Goal: Task Accomplishment & Management: Manage account settings

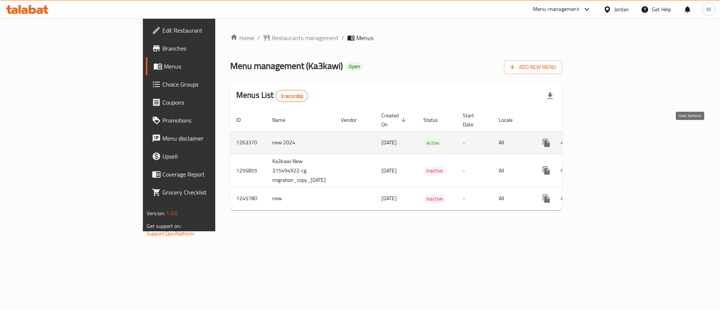
click at [605, 138] on icon "enhanced table" at bounding box center [600, 142] width 9 height 9
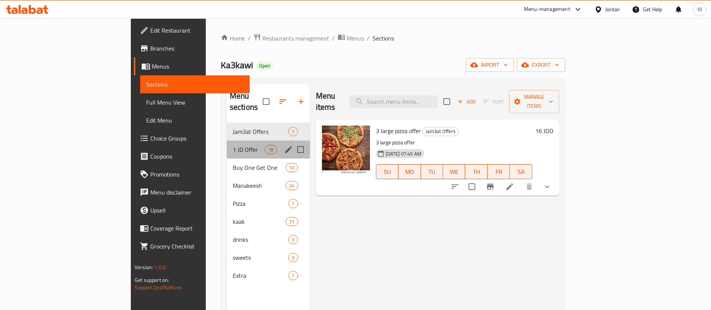
click at [227, 141] on div "1 JD Offer 18" at bounding box center [268, 150] width 83 height 18
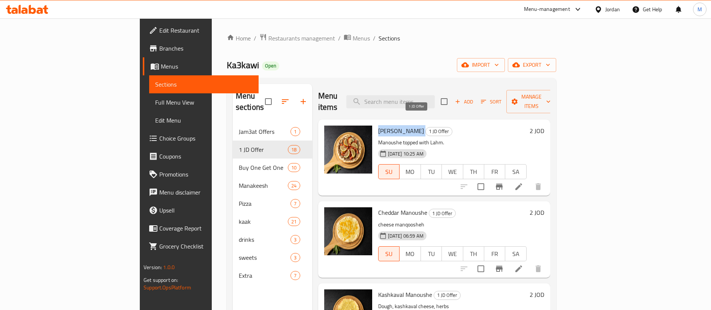
drag, startPoint x: 343, startPoint y: 118, endPoint x: 404, endPoint y: 118, distance: 60.7
click at [404, 126] on h6 "Lahm Baajin Manoushe 1 JD Offer" at bounding box center [452, 131] width 148 height 10
copy h6 "Lahm Baajin Manoushe"
drag, startPoint x: 343, startPoint y: 198, endPoint x: 392, endPoint y: 201, distance: 49.9
click at [392, 204] on div "Cheddar Manoushe 1 JD Offer cheese manqoosheh 01-09-2025 06:59 AM SU MO TU WE T…" at bounding box center [452, 239] width 154 height 70
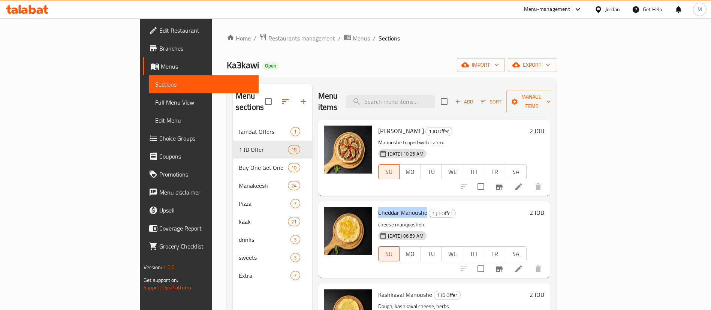
copy span "Cheddar Manoushe"
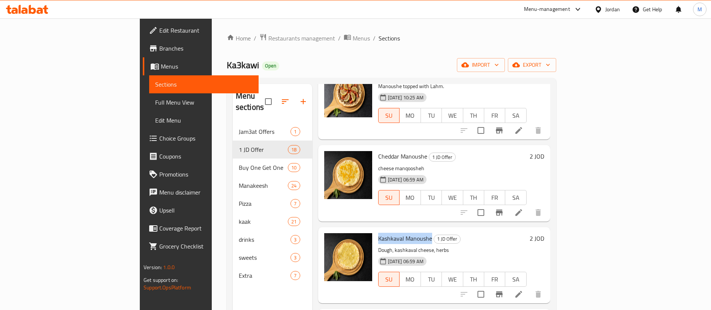
drag, startPoint x: 341, startPoint y: 226, endPoint x: 396, endPoint y: 226, distance: 55.1
click at [396, 230] on div "Kashkaval Manoushe 1 JD Offer Dough, kashkaval cheese, herbs 01-09-2025 06:59 A…" at bounding box center [452, 265] width 154 height 70
copy span "Kashkaval Manoushe"
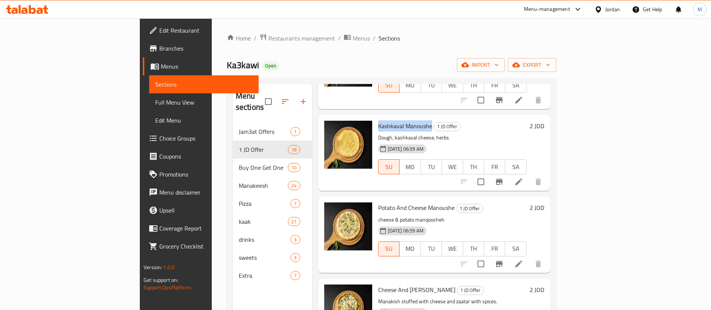
scroll to position [337, 0]
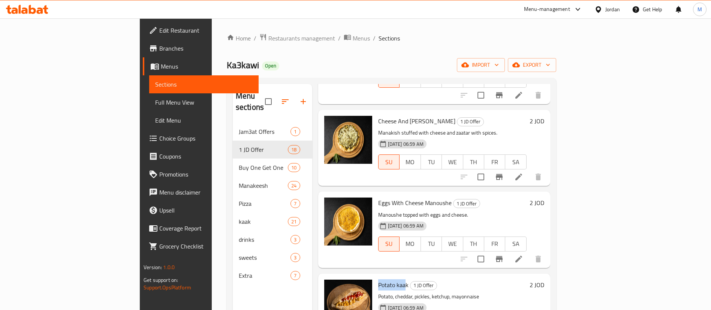
drag, startPoint x: 342, startPoint y: 271, endPoint x: 371, endPoint y: 274, distance: 29.0
click at [375, 277] on div "Potato kaak 1 JD Offer Potato, cheddar, pickles, ketchup, mayonnaise 01-09-2025…" at bounding box center [452, 312] width 154 height 70
click at [378, 279] on span "Potato kaak" at bounding box center [393, 284] width 30 height 11
drag, startPoint x: 343, startPoint y: 271, endPoint x: 373, endPoint y: 274, distance: 30.8
click at [375, 277] on div "Potato kaak 1 JD Offer Potato, cheddar, pickles, ketchup, mayonnaise 01-09-2025…" at bounding box center [452, 312] width 154 height 70
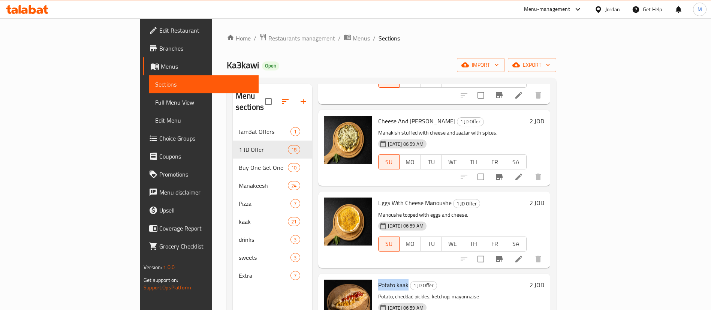
copy span "Potato kaak"
click at [535, 13] on div "Menu-management" at bounding box center [547, 9] width 46 height 9
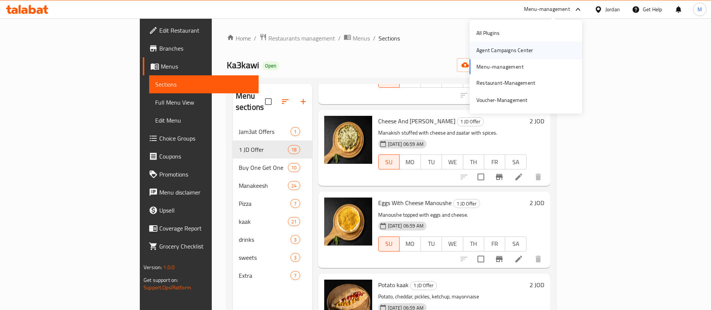
click at [524, 51] on div "Agent Campaigns Center" at bounding box center [504, 50] width 57 height 8
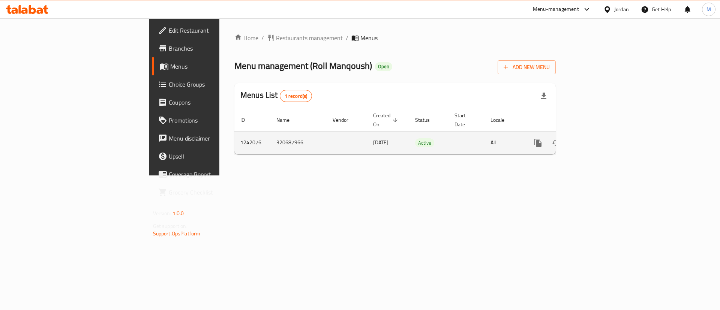
click at [595, 139] on icon "enhanced table" at bounding box center [592, 142] width 7 height 7
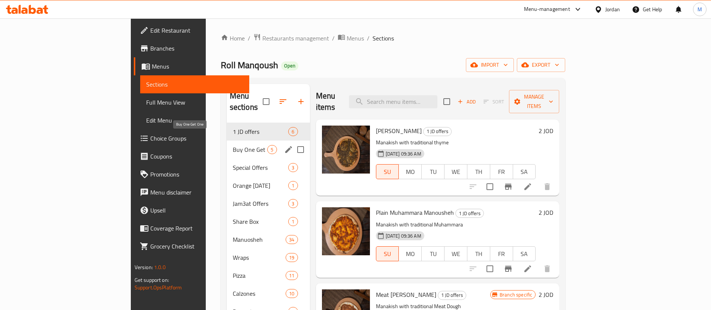
click at [233, 145] on span "Buy One Get One" at bounding box center [250, 149] width 35 height 9
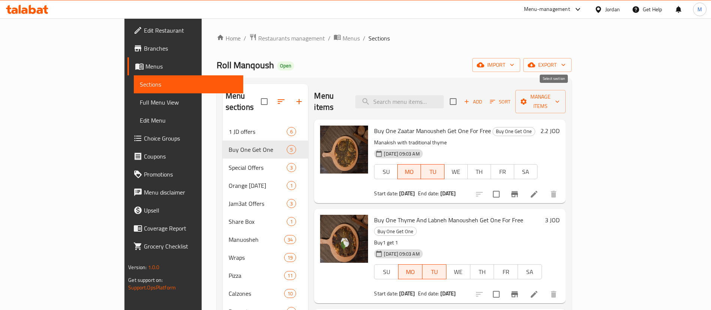
click at [461, 99] on input "checkbox" at bounding box center [453, 102] width 16 height 16
checkbox input "true"
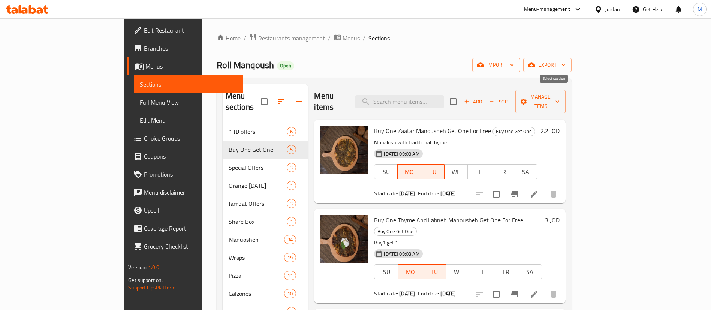
checkbox input "true"
click at [560, 92] on span "Manage items" at bounding box center [540, 101] width 38 height 19
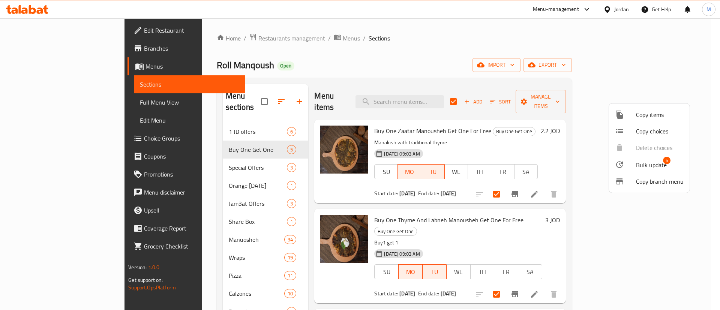
click at [652, 162] on span "Bulk update" at bounding box center [651, 164] width 31 height 9
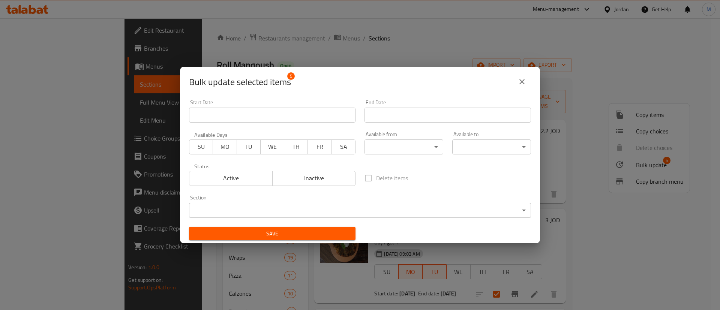
drag, startPoint x: 222, startPoint y: 147, endPoint x: 235, endPoint y: 150, distance: 13.5
click at [222, 147] on span "MO" at bounding box center [225, 146] width 18 height 11
click at [256, 150] on button "TU" at bounding box center [249, 146] width 24 height 15
click at [248, 179] on span "Active" at bounding box center [230, 178] width 77 height 11
click at [310, 120] on input "Start Date" at bounding box center [272, 115] width 166 height 15
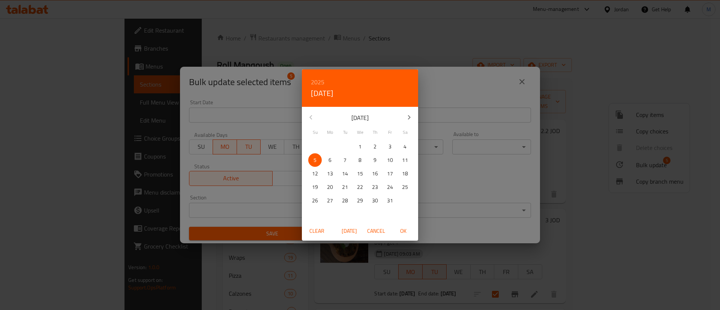
click at [327, 162] on span "6" at bounding box center [329, 160] width 13 height 9
click at [402, 230] on span "OK" at bounding box center [403, 230] width 18 height 9
type input "[DATE]"
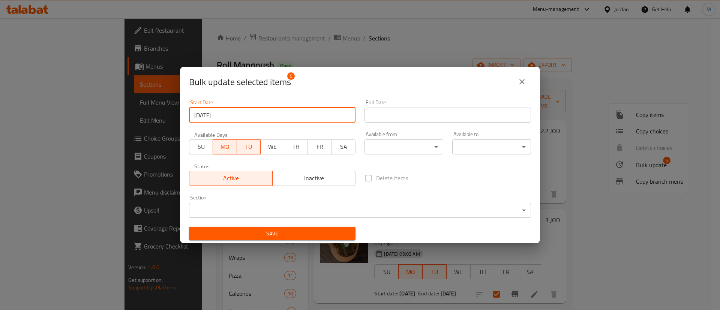
click at [409, 120] on input "Start Date" at bounding box center [447, 115] width 166 height 15
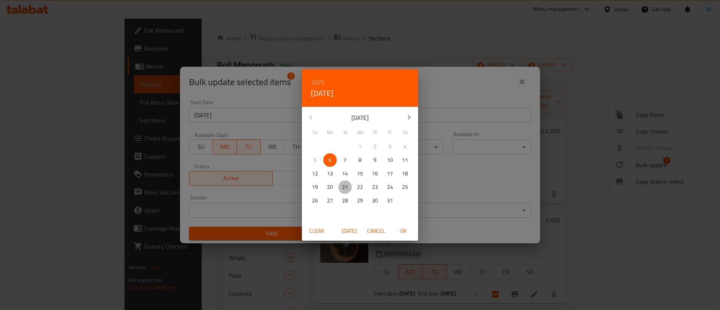
click at [345, 186] on p "21" at bounding box center [345, 187] width 6 height 9
click at [400, 227] on span "OK" at bounding box center [403, 230] width 18 height 9
type input "[DATE]"
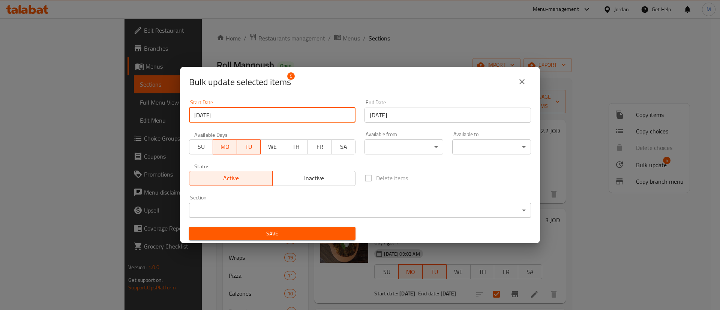
click at [295, 114] on input "[DATE]" at bounding box center [272, 115] width 166 height 15
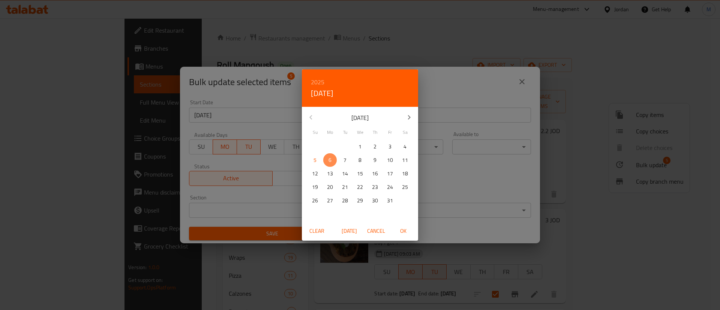
click at [328, 161] on p "6" at bounding box center [329, 160] width 3 height 9
click at [280, 96] on div "2025 Mon, Oct [DATE] Mo Tu We Th Fr Sa 28 29 30 1 2 3 4 5 6 7 8 9 10 11 12 13 1…" at bounding box center [360, 155] width 720 height 310
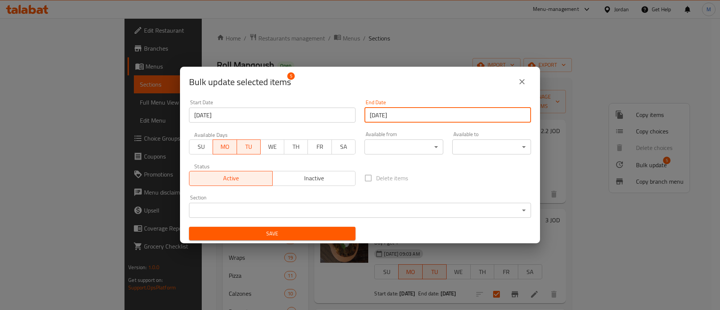
click at [392, 115] on input "[DATE]" at bounding box center [447, 115] width 166 height 15
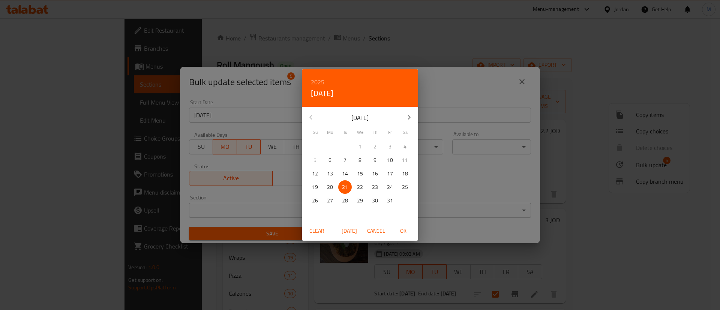
click at [464, 89] on div "2025 Tue, Oct [DATE] Mo Tu We Th Fr Sa 28 29 30 1 2 3 4 5 6 7 8 9 10 11 12 13 1…" at bounding box center [360, 155] width 720 height 310
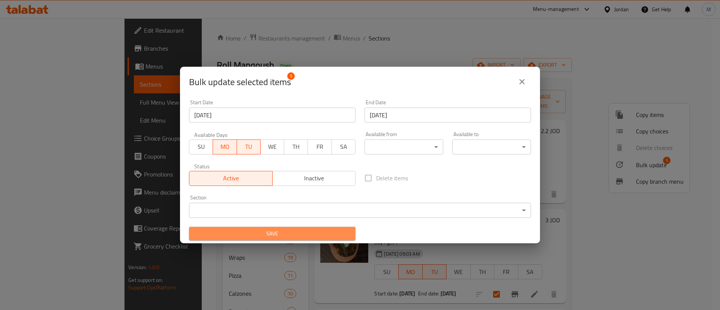
click at [339, 233] on span "Save" at bounding box center [272, 233] width 154 height 9
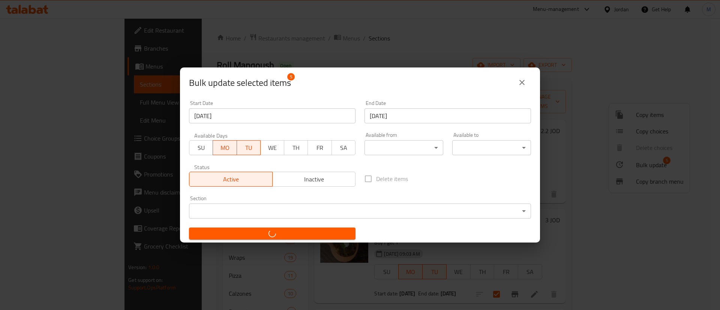
checkbox input "false"
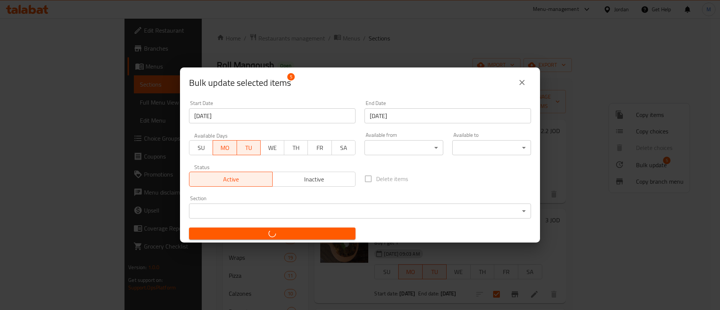
checkbox input "false"
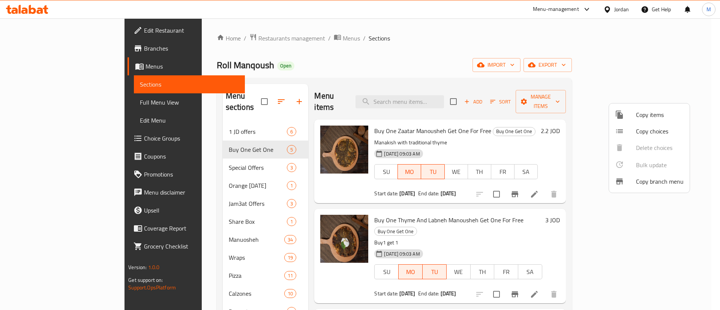
click at [508, 41] on div at bounding box center [360, 155] width 720 height 310
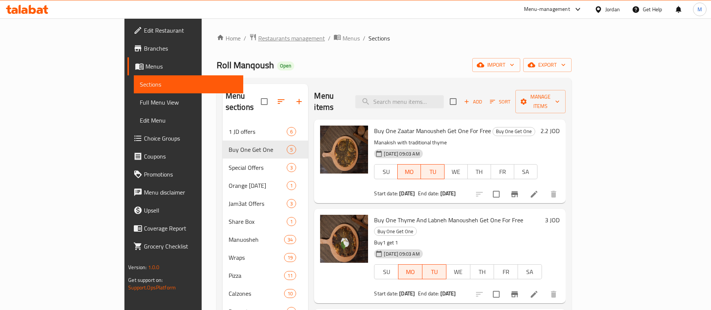
click at [258, 37] on span "Restaurants management" at bounding box center [291, 38] width 67 height 9
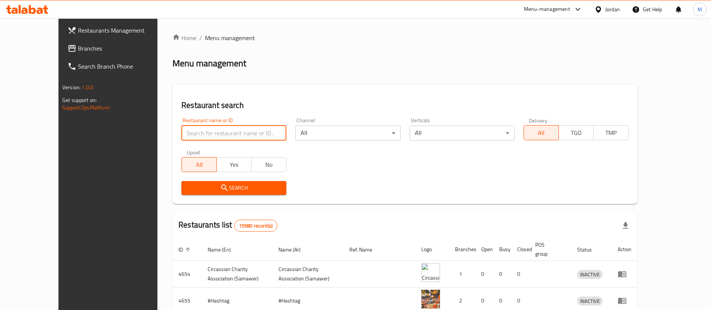
click at [229, 132] on input "search" at bounding box center [233, 133] width 105 height 15
paste input "Pizzazz Palace"
type input "Pizzazz Palace"
click at [382, 178] on div "Search" at bounding box center [405, 188] width 456 height 23
click at [259, 184] on span "Search" at bounding box center [233, 187] width 93 height 9
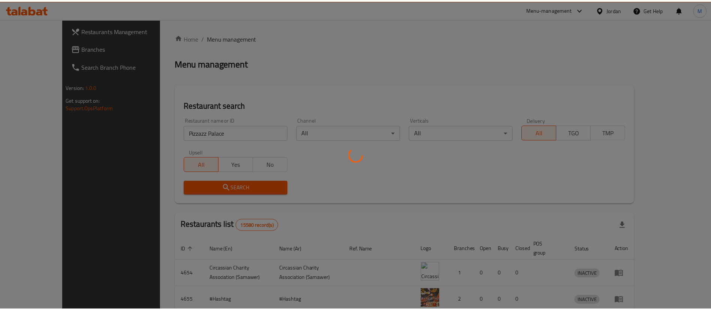
scroll to position [10, 0]
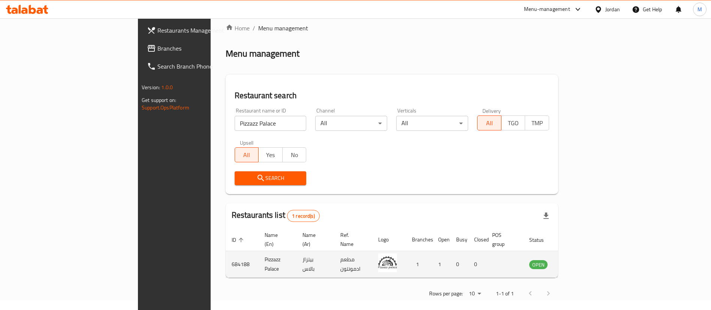
click at [577, 262] on icon "enhanced table" at bounding box center [573, 265] width 8 height 6
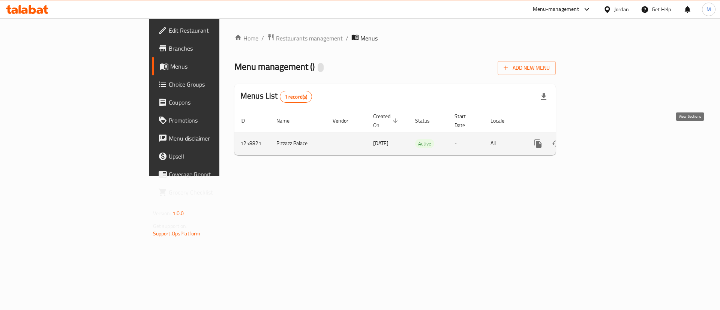
click at [595, 140] on icon "enhanced table" at bounding box center [592, 143] width 7 height 7
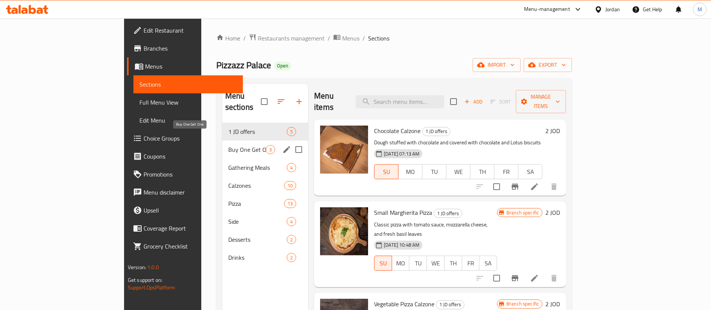
click at [228, 145] on span "Buy One Get One" at bounding box center [246, 149] width 37 height 9
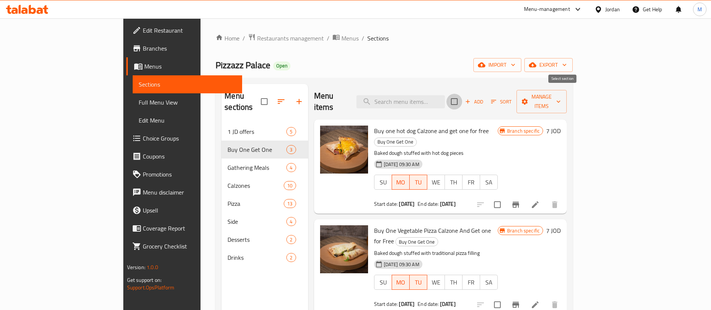
click at [462, 95] on input "checkbox" at bounding box center [454, 102] width 16 height 16
checkbox input "true"
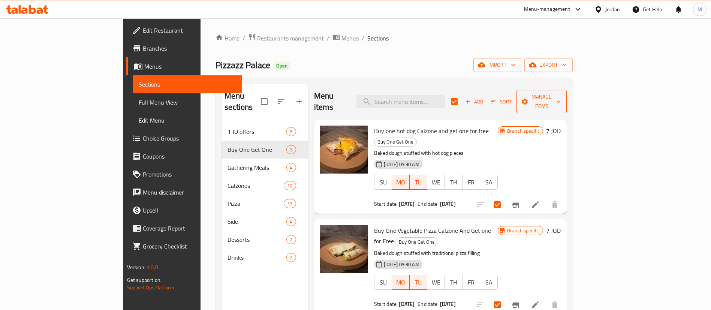
click at [561, 94] on span "Manage items" at bounding box center [542, 101] width 38 height 19
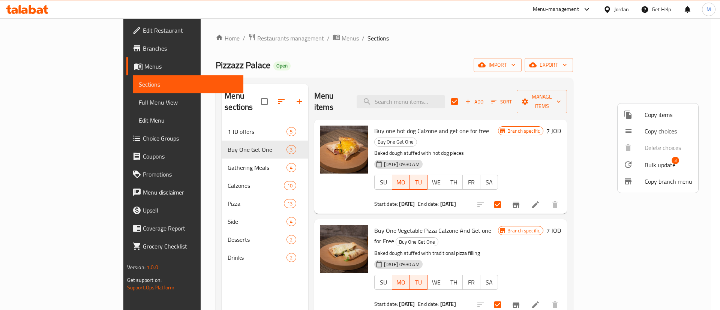
click at [653, 165] on span "Bulk update" at bounding box center [659, 164] width 31 height 9
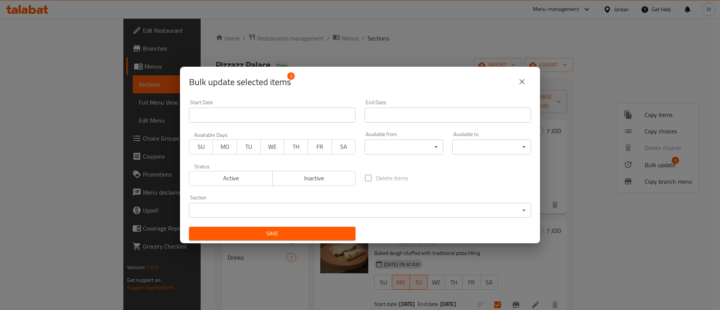
click at [277, 118] on input "Start Date" at bounding box center [272, 115] width 166 height 15
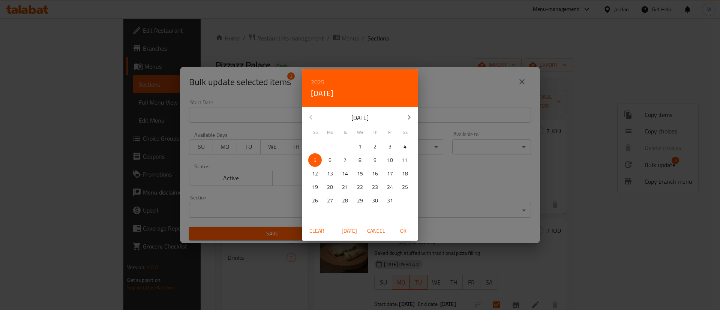
click at [330, 161] on p "6" at bounding box center [329, 160] width 3 height 9
drag, startPoint x: 406, startPoint y: 233, endPoint x: 407, endPoint y: 213, distance: 20.7
click at [406, 233] on span "OK" at bounding box center [403, 230] width 18 height 9
type input "[DATE]"
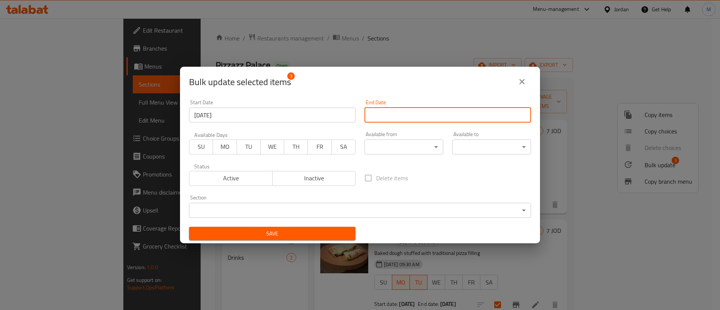
click at [424, 116] on input "Start Date" at bounding box center [447, 115] width 166 height 15
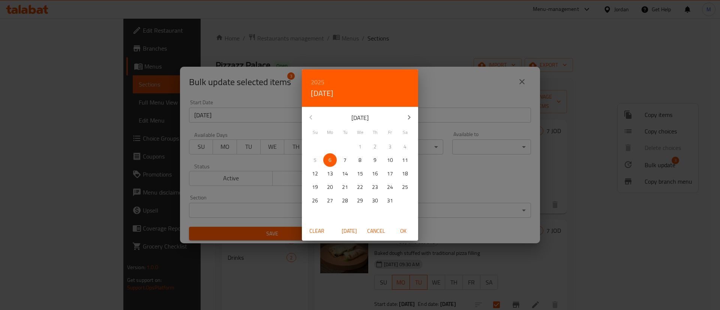
click at [344, 184] on p "21" at bounding box center [345, 187] width 6 height 9
click at [405, 231] on span "OK" at bounding box center [403, 230] width 18 height 9
type input "[DATE]"
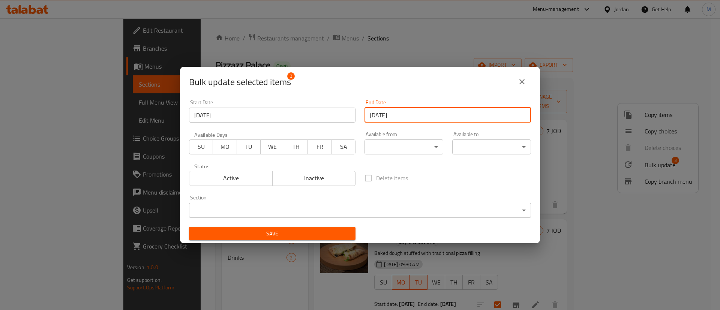
click at [223, 152] on button "MO" at bounding box center [225, 146] width 24 height 15
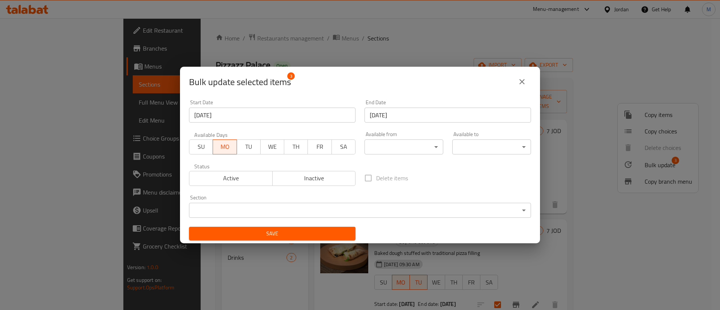
click at [246, 147] on span "TU" at bounding box center [249, 146] width 18 height 11
click at [237, 174] on span "Active" at bounding box center [230, 178] width 77 height 11
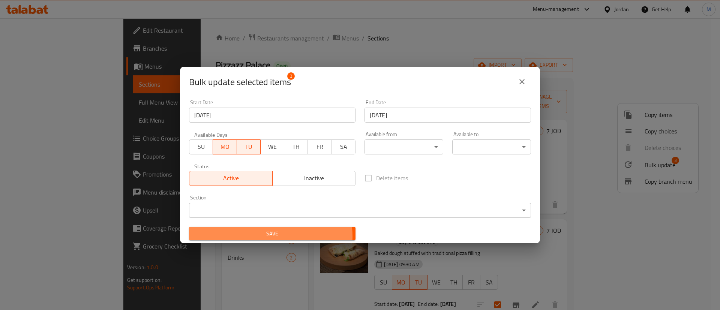
click at [264, 236] on span "Save" at bounding box center [272, 233] width 154 height 9
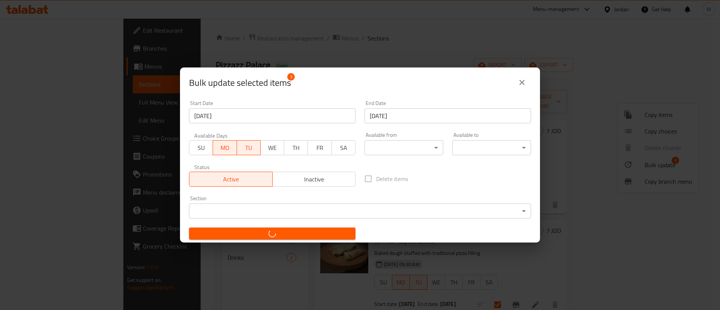
checkbox input "false"
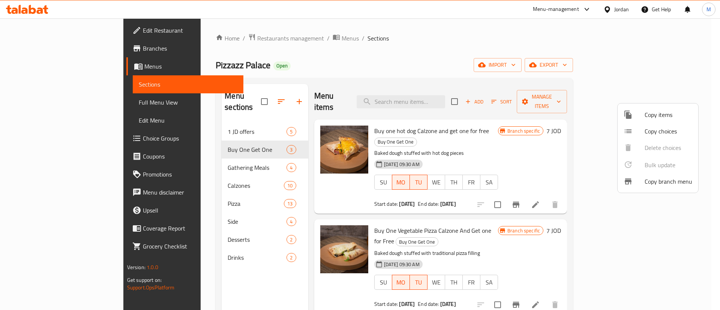
click at [205, 31] on div at bounding box center [360, 155] width 720 height 310
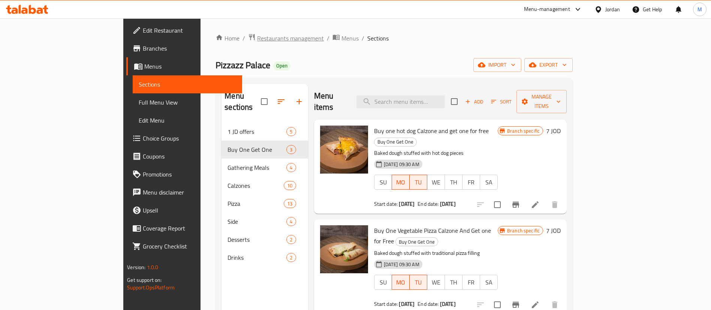
click at [257, 39] on span "Restaurants management" at bounding box center [290, 38] width 67 height 9
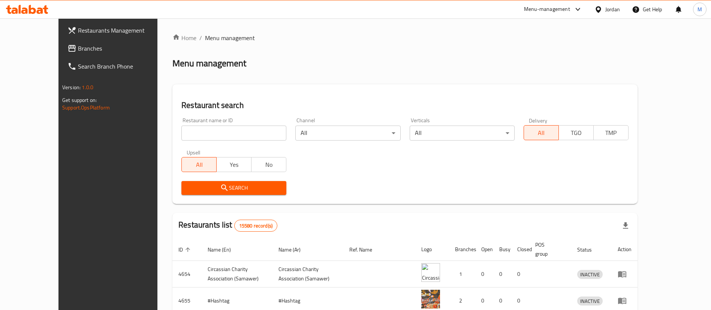
click at [227, 133] on input "search" at bounding box center [233, 133] width 105 height 15
paste input "Croissant, Tabarbour"
type input "Croissant, Tabarbour"
click button "Search" at bounding box center [233, 188] width 105 height 14
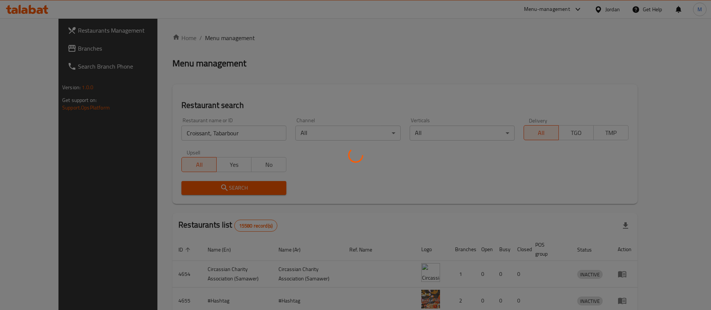
click at [467, 177] on div at bounding box center [355, 155] width 711 height 310
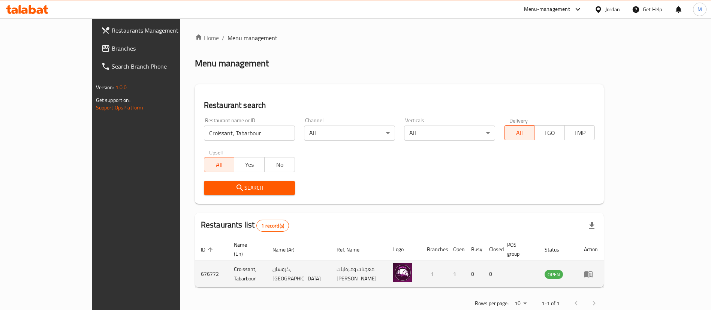
click at [604, 261] on td "enhanced table" at bounding box center [591, 274] width 26 height 27
click at [593, 270] on icon "enhanced table" at bounding box center [588, 274] width 9 height 9
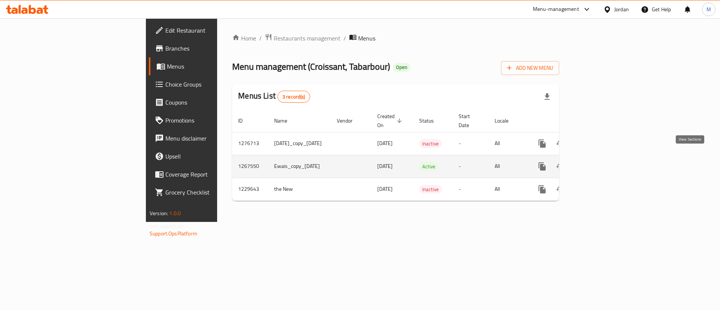
click at [600, 162] on icon "enhanced table" at bounding box center [596, 166] width 9 height 9
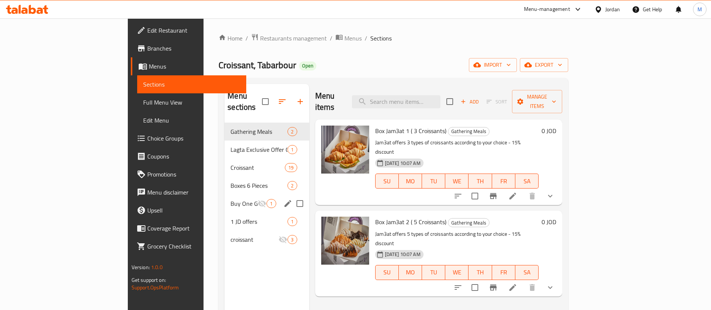
click at [231, 199] on span "Buy One Get One" at bounding box center [244, 203] width 27 height 9
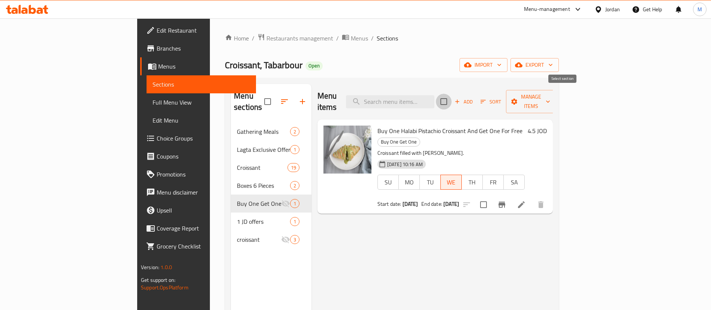
click at [452, 97] on input "checkbox" at bounding box center [444, 102] width 16 height 16
checkbox input "true"
click at [550, 100] on span "Manage items" at bounding box center [531, 101] width 38 height 19
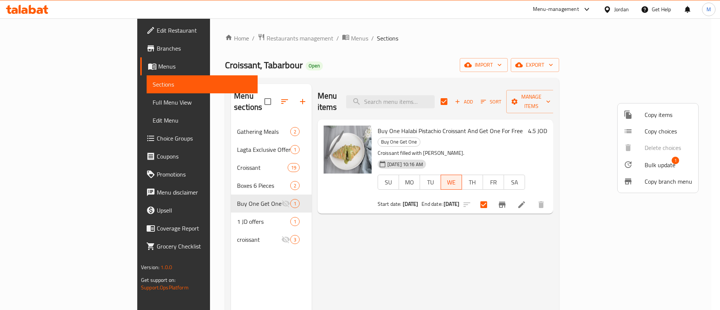
click at [664, 166] on span "Bulk update" at bounding box center [659, 164] width 31 height 9
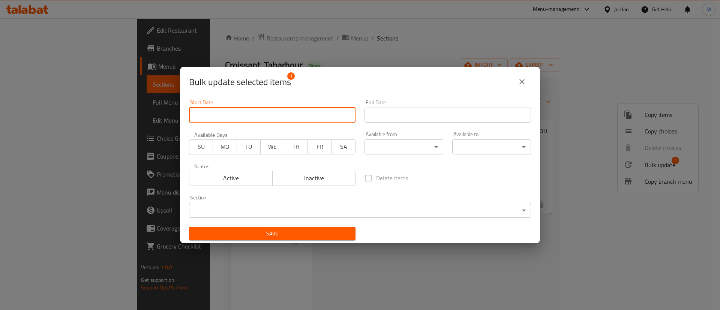
click at [292, 119] on input "Start Date" at bounding box center [272, 115] width 166 height 15
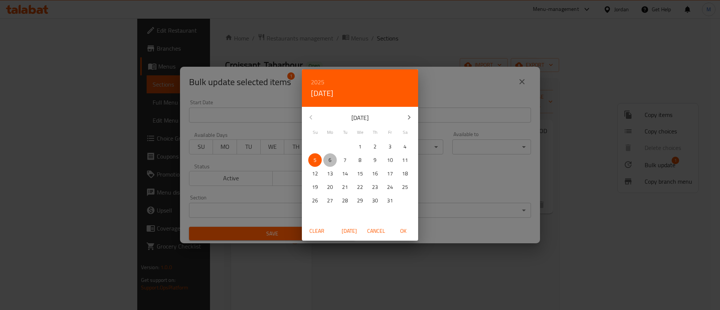
click at [328, 162] on p "6" at bounding box center [329, 160] width 3 height 9
click at [407, 229] on span "OK" at bounding box center [403, 230] width 18 height 9
type input "[DATE]"
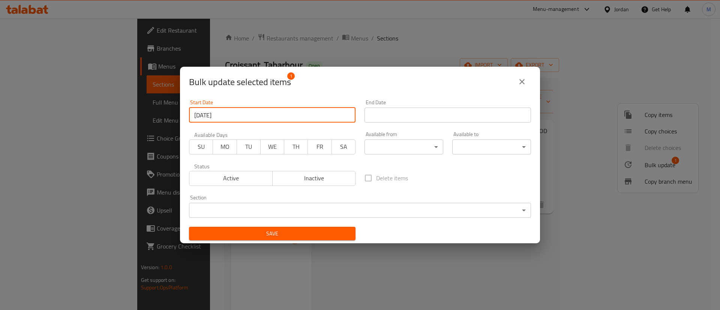
click at [422, 116] on input "Start Date" at bounding box center [447, 115] width 166 height 15
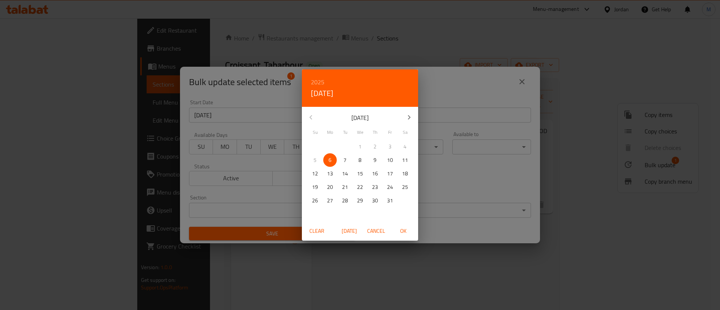
click at [343, 186] on p "21" at bounding box center [345, 187] width 6 height 9
click at [397, 229] on span "OK" at bounding box center [403, 230] width 18 height 9
type input "[DATE]"
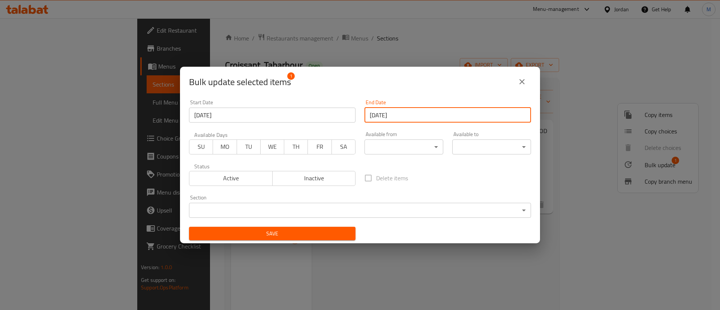
click at [223, 149] on span "MO" at bounding box center [225, 146] width 18 height 11
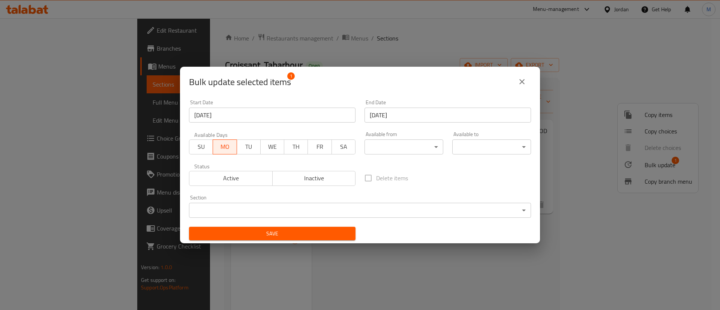
click at [249, 148] on span "TU" at bounding box center [249, 146] width 18 height 11
click at [243, 180] on span "Active" at bounding box center [230, 178] width 77 height 11
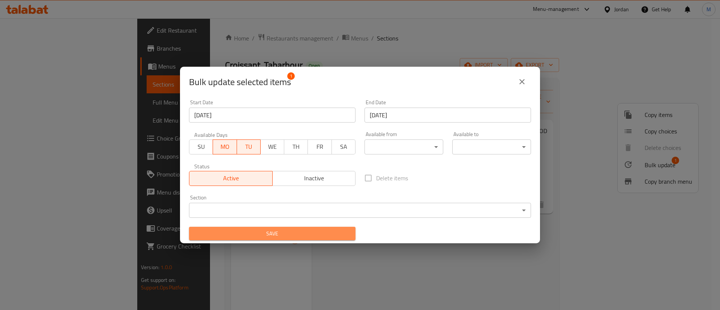
click at [281, 236] on span "Save" at bounding box center [272, 233] width 154 height 9
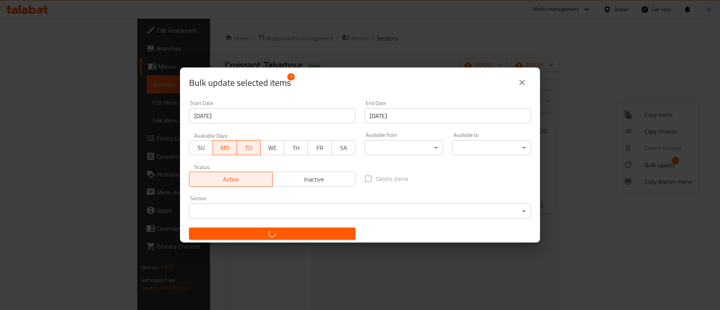
checkbox input "false"
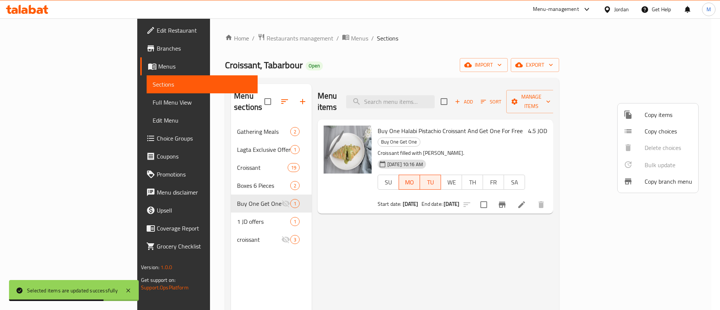
click at [239, 192] on div at bounding box center [360, 155] width 720 height 310
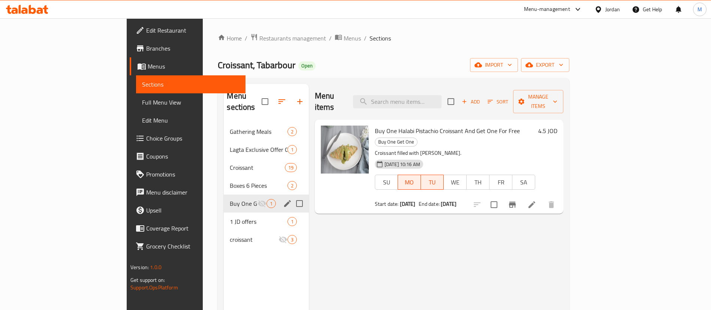
click at [284, 200] on icon "edit" at bounding box center [287, 203] width 7 height 7
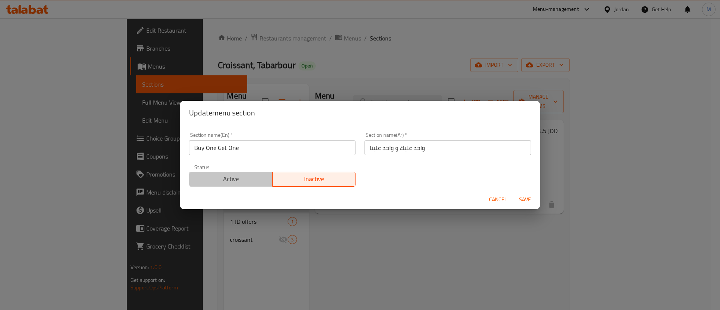
click at [249, 181] on span "Active" at bounding box center [230, 179] width 77 height 11
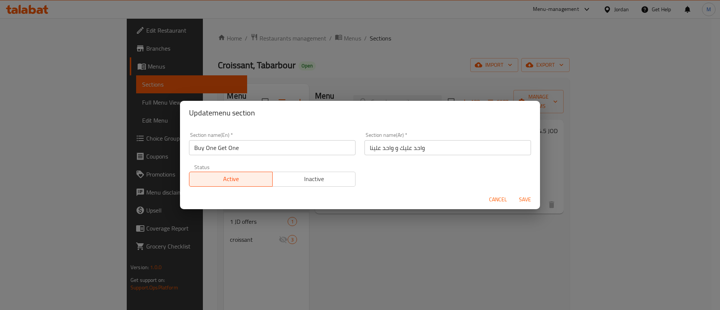
click at [518, 200] on span "Save" at bounding box center [525, 199] width 18 height 9
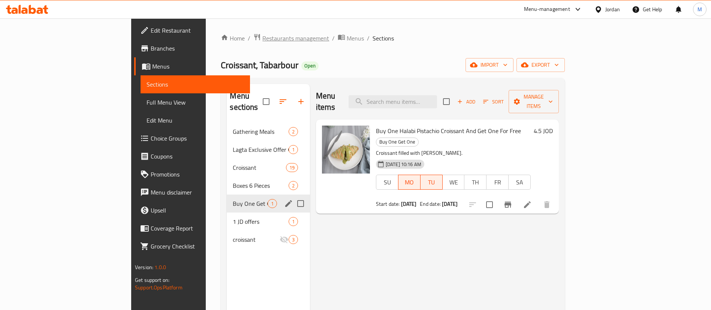
click at [262, 38] on span "Restaurants management" at bounding box center [295, 38] width 67 height 9
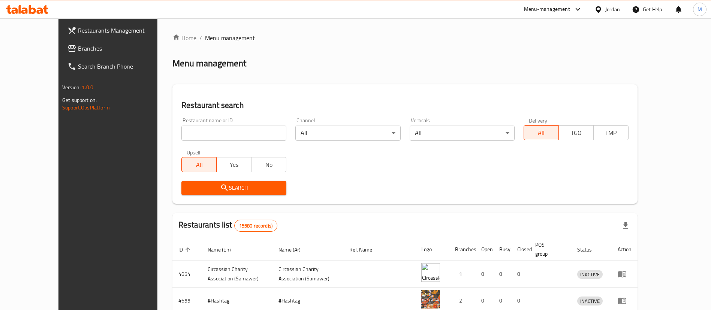
click at [240, 133] on input "search" at bounding box center [233, 133] width 105 height 15
paste input "Croissant Al Zarqa Al Jadeedeh"
click button "Search" at bounding box center [233, 188] width 105 height 14
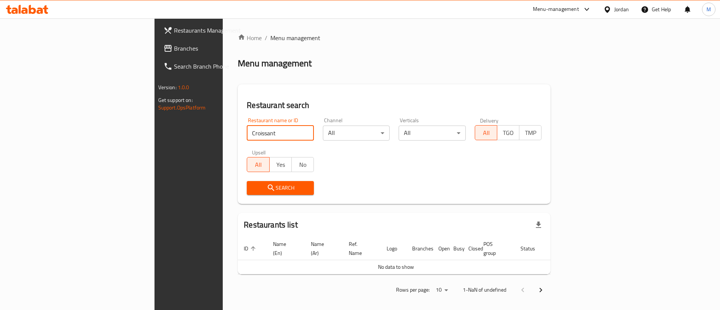
type input "Croissant"
click button "Search" at bounding box center [280, 188] width 67 height 14
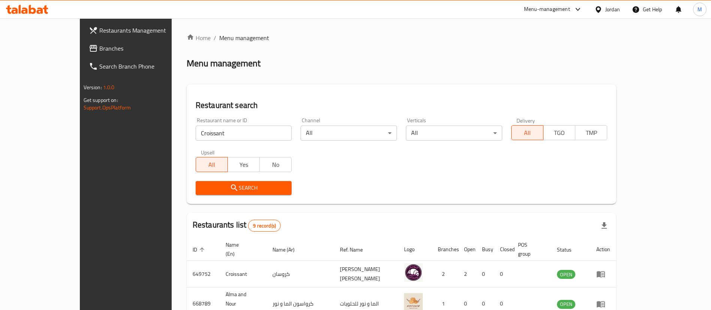
click at [566, 178] on div at bounding box center [355, 155] width 711 height 310
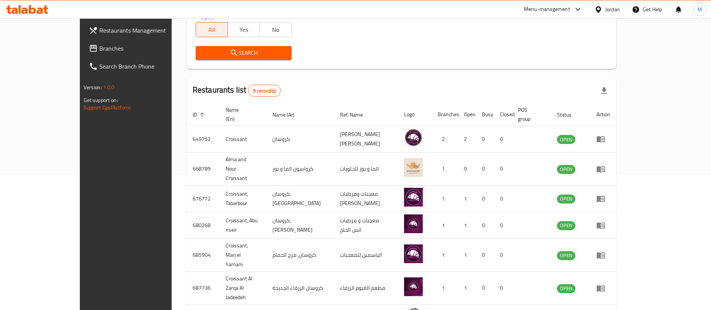
scroll to position [154, 0]
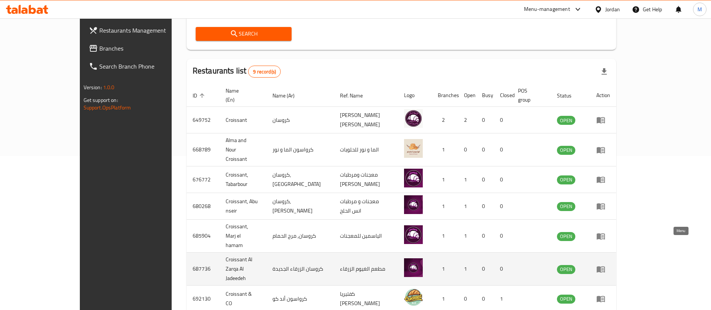
click at [605, 266] on icon "enhanced table" at bounding box center [601, 269] width 8 height 6
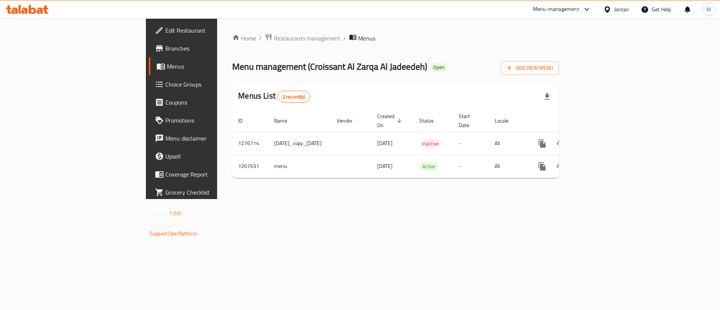
click at [149, 42] on link "Branches" at bounding box center [207, 48] width 117 height 18
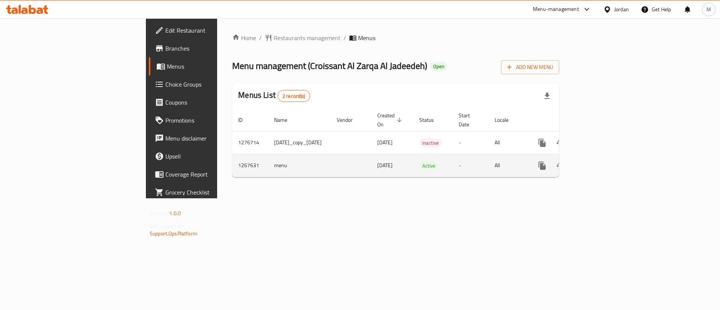
click at [600, 161] on icon "enhanced table" at bounding box center [596, 165] width 9 height 9
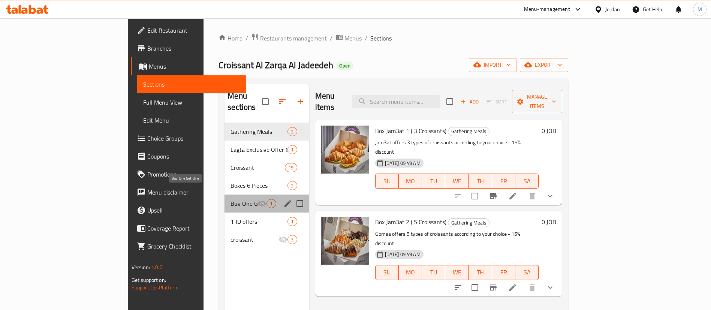
click at [231, 199] on span "Buy One Get One" at bounding box center [244, 203] width 27 height 9
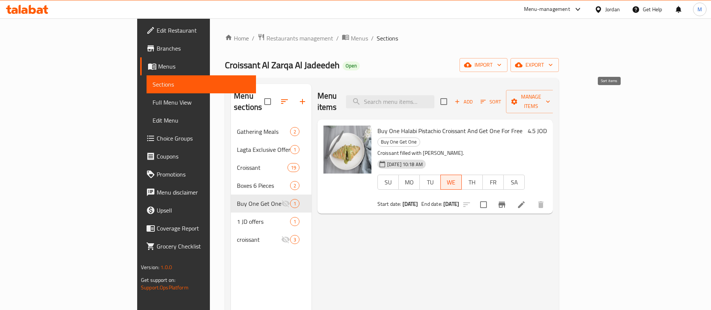
click at [501, 97] on span "Sort" at bounding box center [491, 101] width 21 height 9
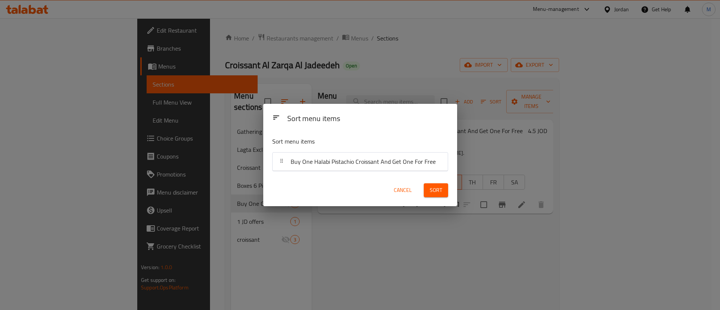
click at [548, 238] on div "Sort menu items Sort menu items Buy One Halabi Pistachio Croissant And Get One …" at bounding box center [360, 155] width 720 height 310
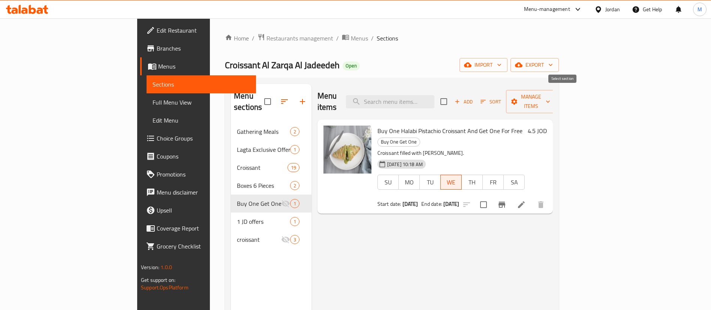
click at [452, 97] on input "checkbox" at bounding box center [444, 102] width 16 height 16
checkbox input "true"
click at [550, 96] on span "Manage items" at bounding box center [531, 101] width 38 height 19
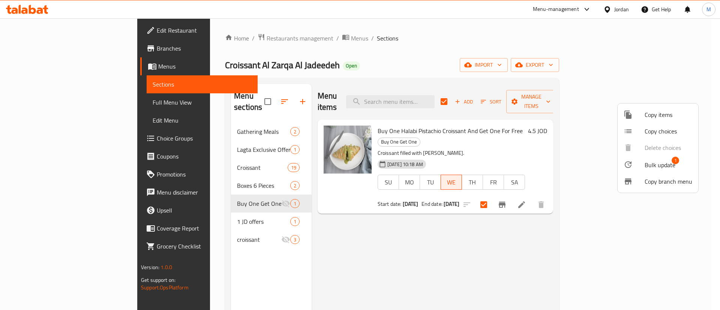
click at [650, 162] on span "Bulk update" at bounding box center [659, 164] width 31 height 9
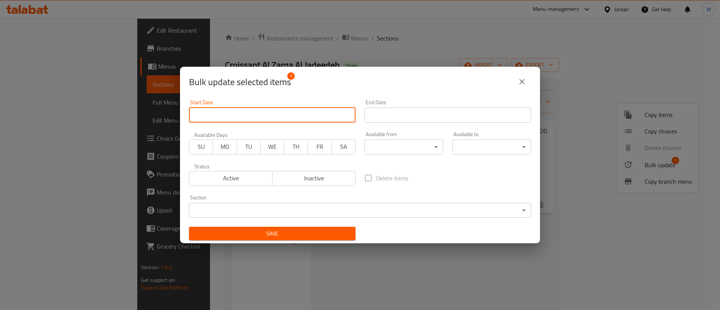
click at [327, 115] on input "Start Date" at bounding box center [272, 115] width 166 height 15
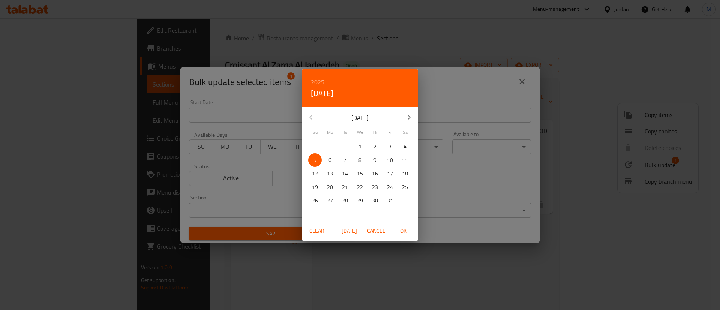
click at [326, 161] on span "6" at bounding box center [329, 160] width 13 height 9
click at [400, 226] on span "OK" at bounding box center [403, 230] width 18 height 9
type input "[DATE]"
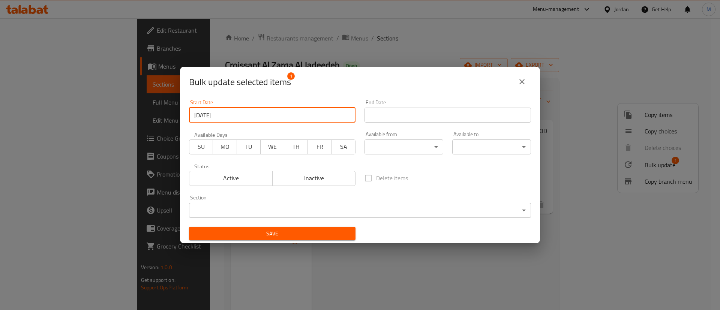
click at [454, 117] on input "Start Date" at bounding box center [447, 115] width 166 height 15
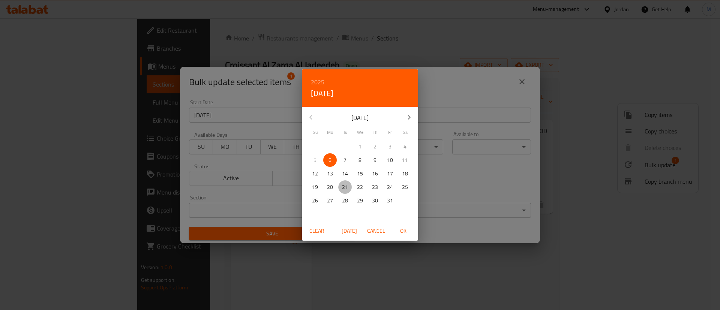
click at [343, 187] on p "21" at bounding box center [345, 187] width 6 height 9
click at [399, 227] on span "OK" at bounding box center [403, 230] width 18 height 9
type input "[DATE]"
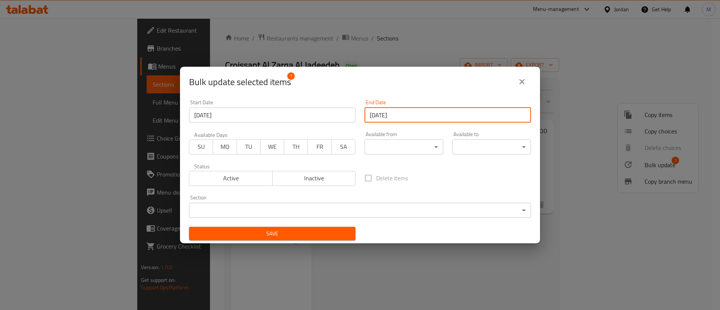
click at [227, 147] on span "MO" at bounding box center [225, 146] width 18 height 11
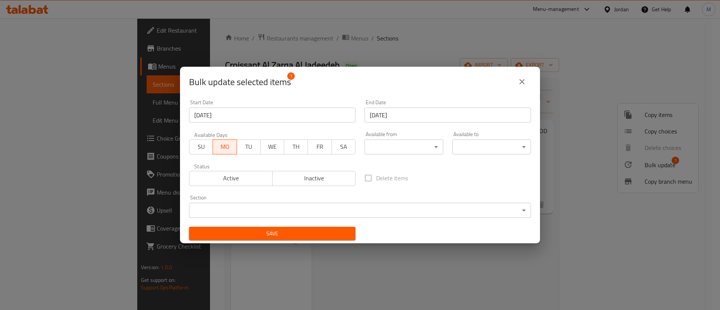
click at [264, 146] on span "WE" at bounding box center [273, 146] width 18 height 11
click at [266, 146] on span "WE" at bounding box center [273, 146] width 18 height 11
click at [248, 145] on span "TU" at bounding box center [249, 146] width 18 height 11
click at [247, 173] on span "Active" at bounding box center [230, 178] width 77 height 11
click at [275, 236] on span "Save" at bounding box center [272, 233] width 154 height 9
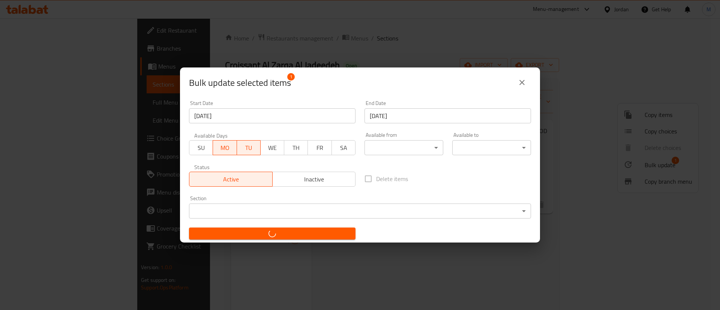
checkbox input "false"
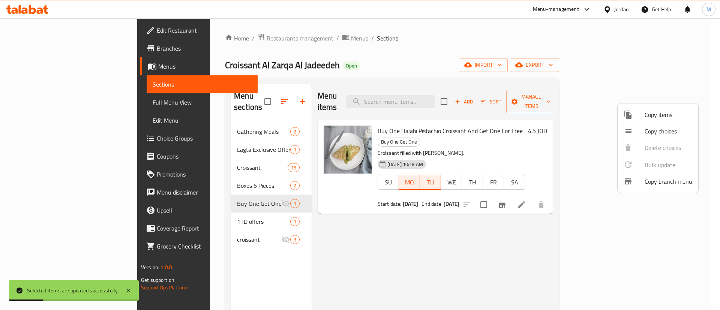
click at [427, 261] on div at bounding box center [360, 155] width 720 height 310
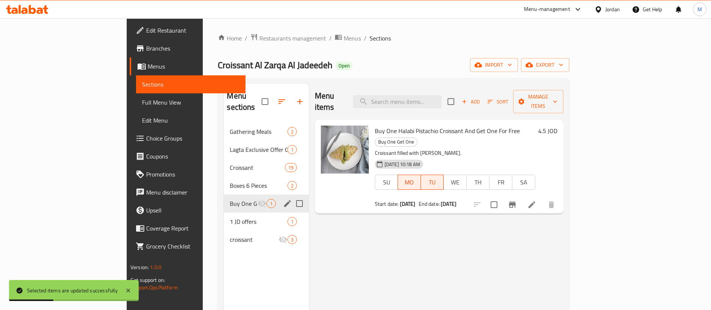
click at [284, 200] on icon "edit" at bounding box center [287, 203] width 7 height 7
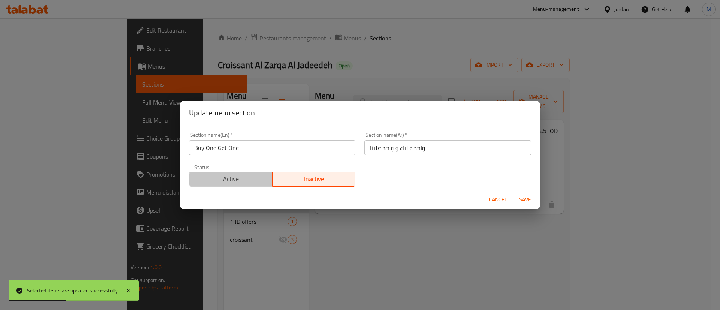
click at [240, 179] on span "Active" at bounding box center [230, 179] width 77 height 11
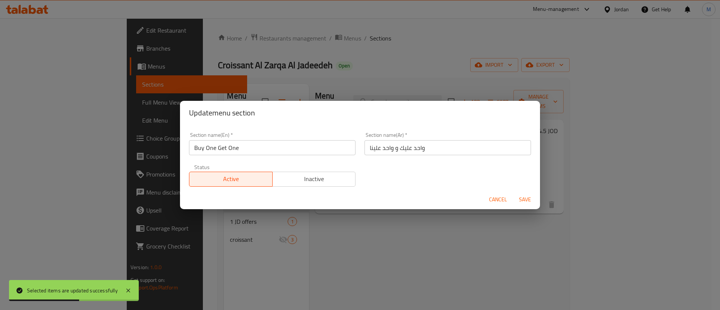
click at [520, 197] on span "Save" at bounding box center [525, 199] width 18 height 9
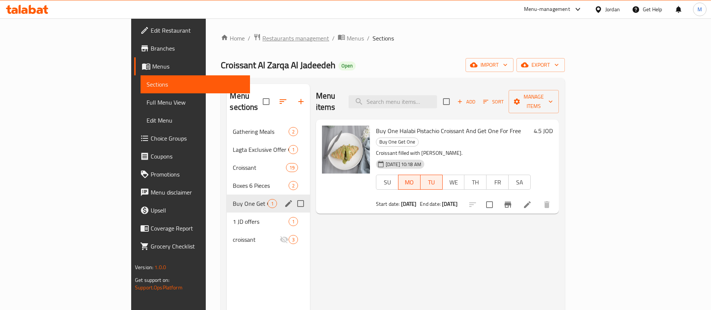
click at [262, 35] on span "Restaurants management" at bounding box center [295, 38] width 67 height 9
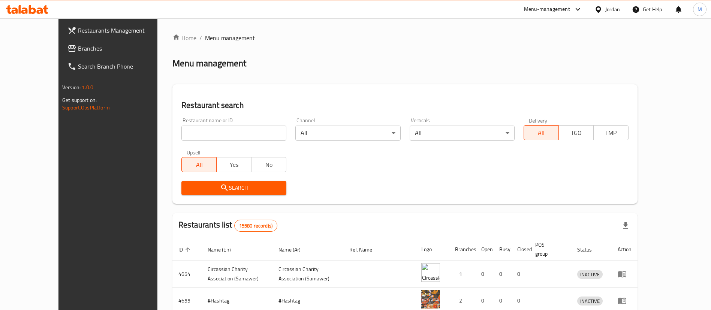
click at [243, 138] on input "search" at bounding box center [233, 133] width 105 height 15
type input "atyaf"
click button "Search" at bounding box center [233, 188] width 105 height 14
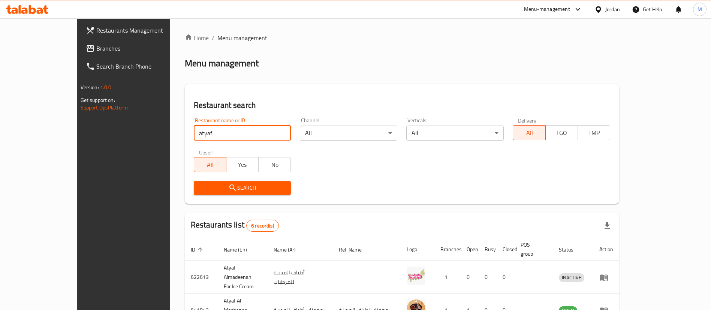
click at [329, 58] on div "Menu management" at bounding box center [402, 63] width 435 height 12
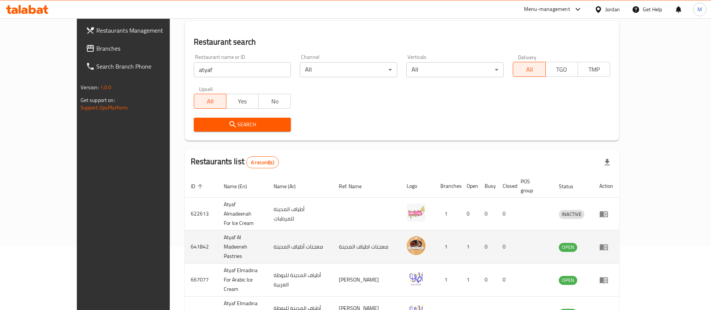
scroll to position [143, 0]
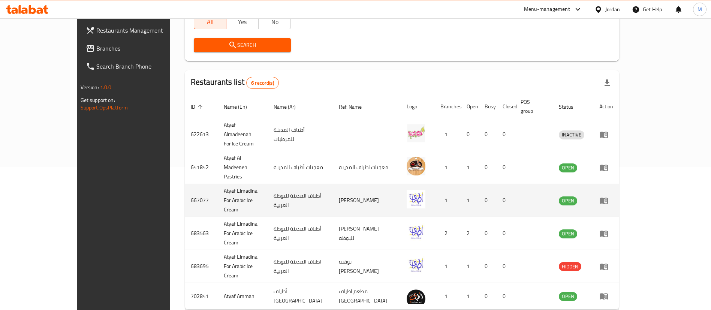
click at [608, 198] on icon "enhanced table" at bounding box center [604, 201] width 8 height 6
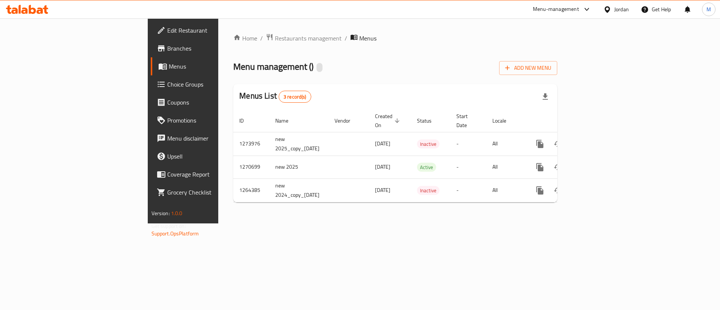
click at [151, 71] on link "Menus" at bounding box center [209, 66] width 117 height 18
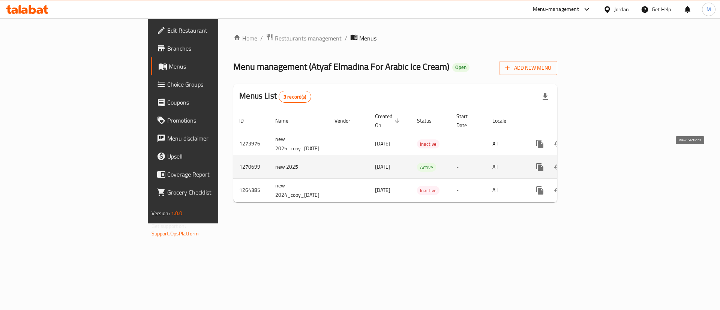
click at [598, 163] on icon "enhanced table" at bounding box center [593, 167] width 9 height 9
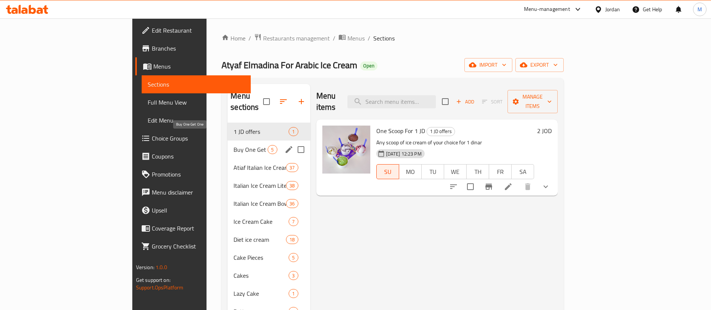
click at [234, 145] on span "Buy One Get One" at bounding box center [251, 149] width 34 height 9
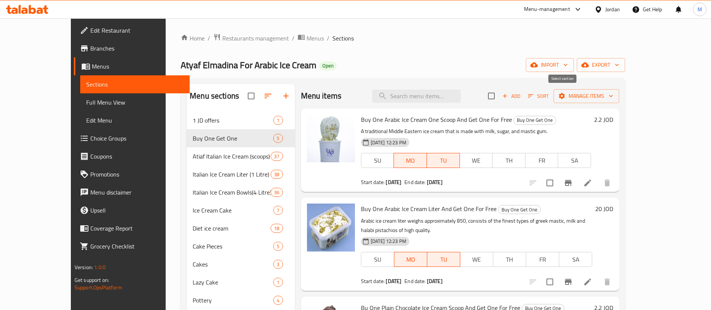
click at [499, 94] on input "checkbox" at bounding box center [492, 96] width 16 height 16
checkbox input "true"
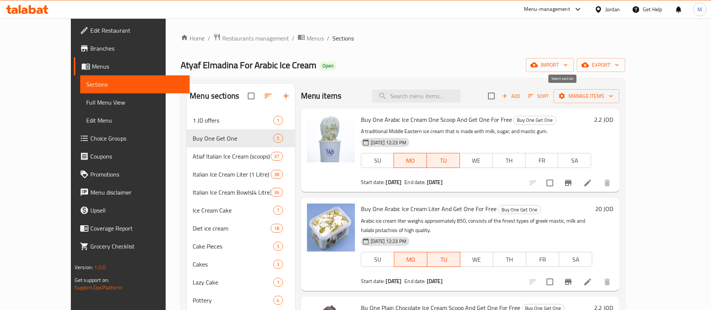
checkbox input "true"
click at [613, 96] on span "Manage items" at bounding box center [587, 95] width 54 height 9
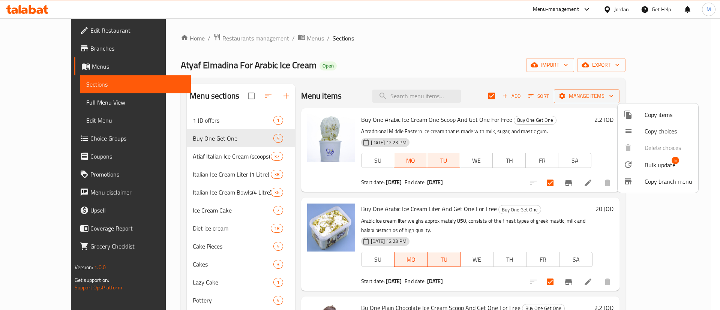
click at [645, 169] on span "Bulk update" at bounding box center [659, 164] width 31 height 9
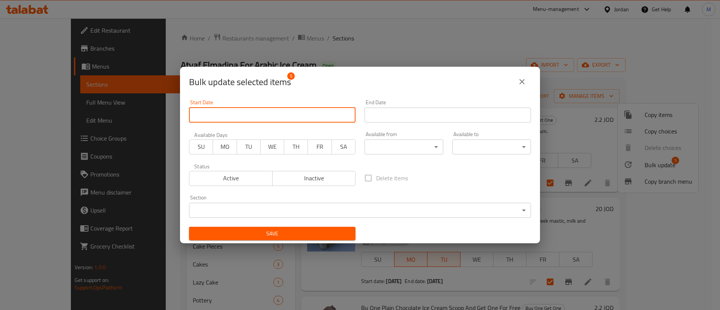
click at [223, 110] on input "Start Date" at bounding box center [272, 115] width 166 height 15
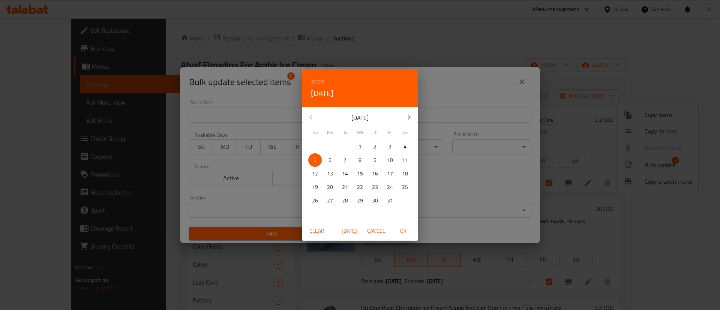
click at [331, 158] on span "6" at bounding box center [329, 160] width 13 height 9
click at [403, 229] on span "OK" at bounding box center [403, 230] width 18 height 9
type input "[DATE]"
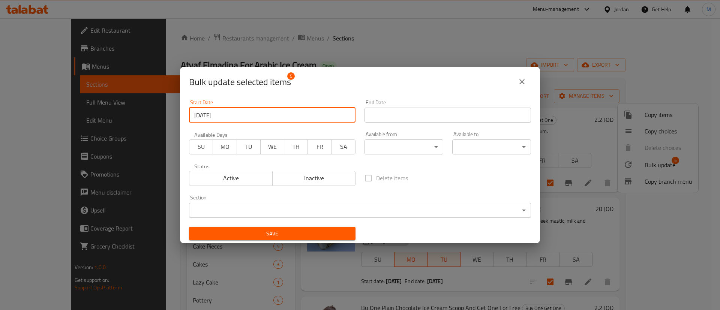
click at [223, 147] on span "MO" at bounding box center [225, 146] width 18 height 11
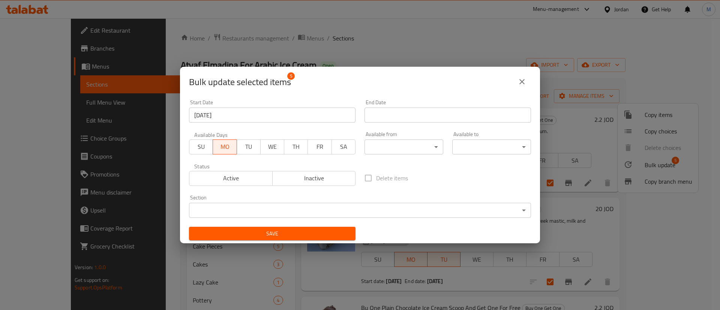
click at [242, 146] on span "TU" at bounding box center [249, 146] width 18 height 11
click at [249, 174] on span "Active" at bounding box center [230, 178] width 77 height 11
click at [271, 232] on span "Save" at bounding box center [272, 233] width 154 height 9
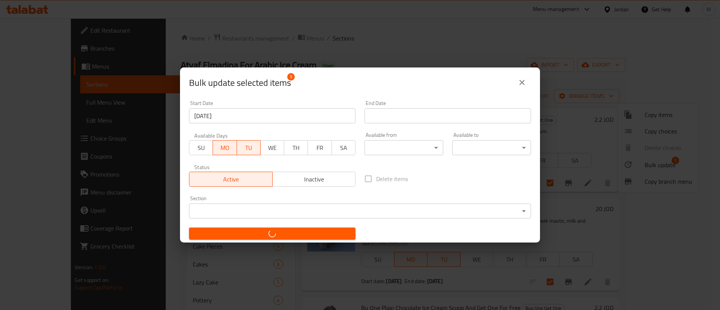
checkbox input "false"
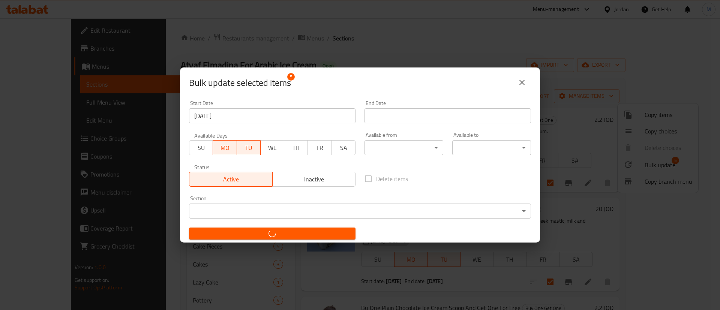
checkbox input "false"
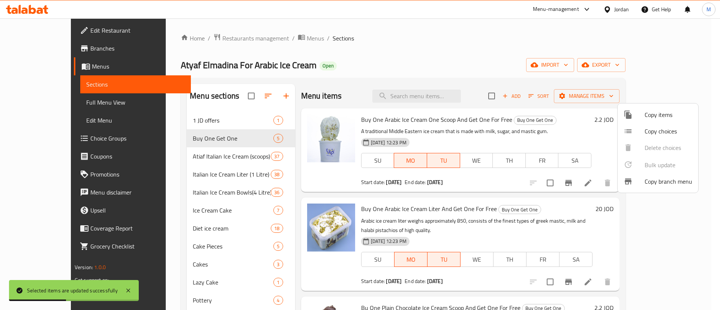
click at [538, 37] on div at bounding box center [360, 155] width 720 height 310
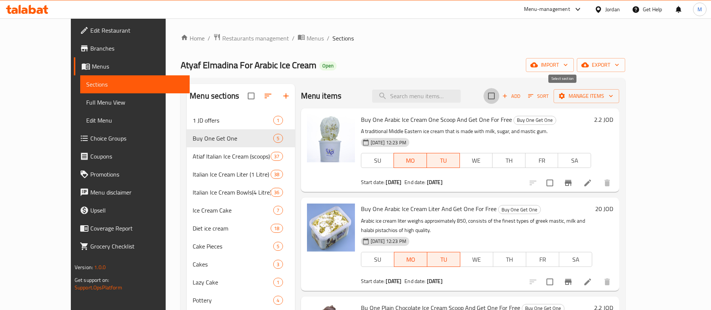
click at [499, 97] on input "checkbox" at bounding box center [492, 96] width 16 height 16
checkbox input "true"
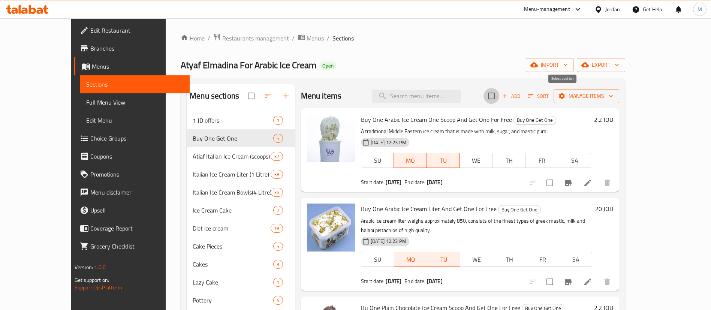
checkbox input "true"
click at [613, 94] on span "Manage items" at bounding box center [587, 95] width 54 height 9
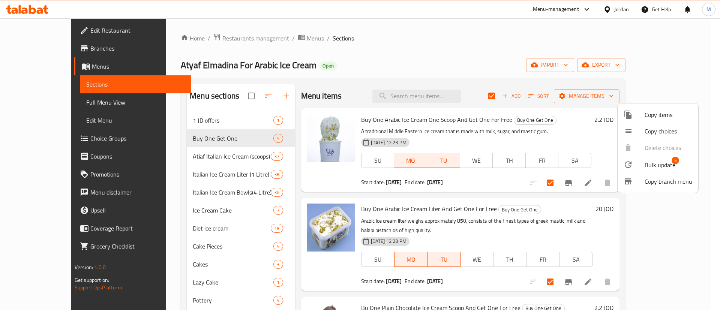
click at [651, 163] on span "Bulk update" at bounding box center [659, 164] width 31 height 9
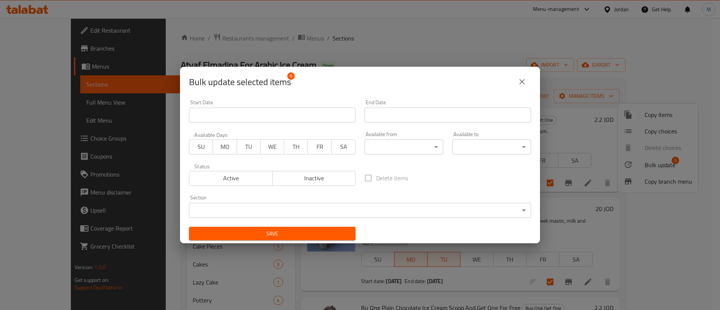
click at [250, 115] on input "Start Date" at bounding box center [272, 115] width 166 height 15
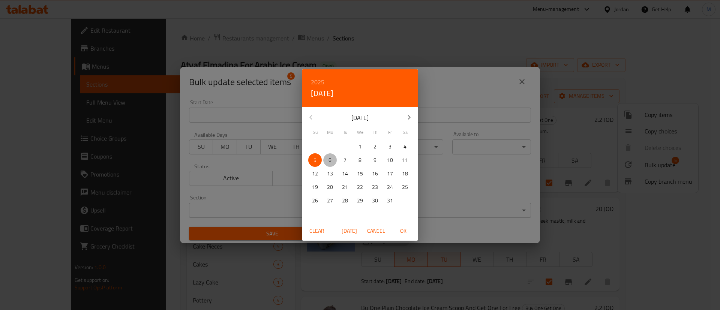
click at [326, 160] on span "6" at bounding box center [329, 160] width 13 height 9
click at [404, 230] on span "OK" at bounding box center [403, 230] width 18 height 9
type input "[DATE]"
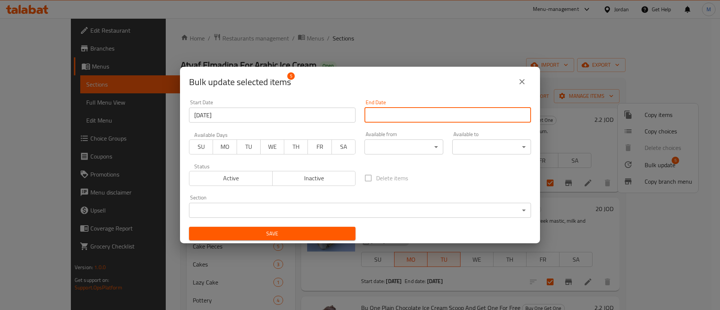
click at [428, 115] on input "Start Date" at bounding box center [447, 115] width 166 height 15
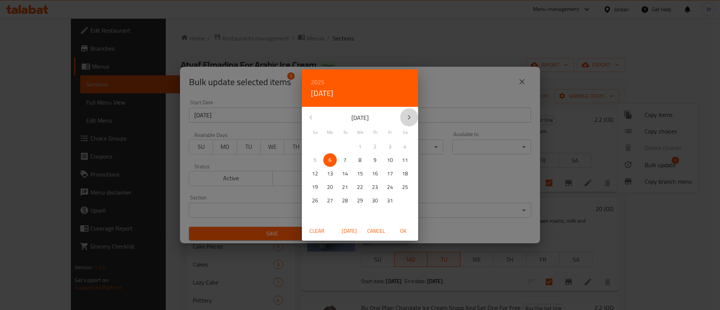
click at [408, 120] on icon "button" at bounding box center [408, 117] width 9 height 9
click at [343, 199] on p "25" at bounding box center [345, 200] width 6 height 9
click at [400, 226] on span "OK" at bounding box center [403, 230] width 18 height 9
type input "25-11-2025"
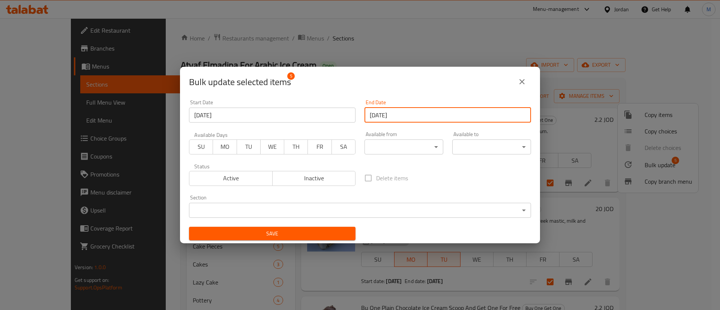
click at [225, 146] on span "MO" at bounding box center [225, 146] width 18 height 11
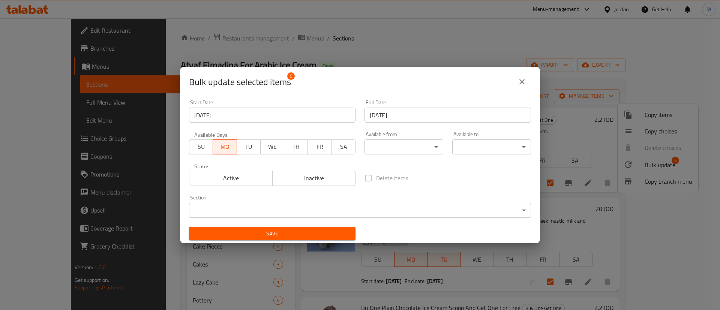
click at [247, 147] on span "TU" at bounding box center [249, 146] width 18 height 11
click at [246, 172] on button "Active" at bounding box center [231, 178] width 84 height 15
click at [263, 229] on span "Save" at bounding box center [272, 233] width 154 height 9
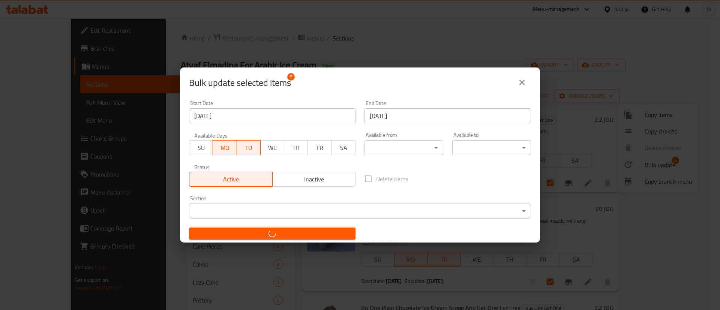
checkbox input "false"
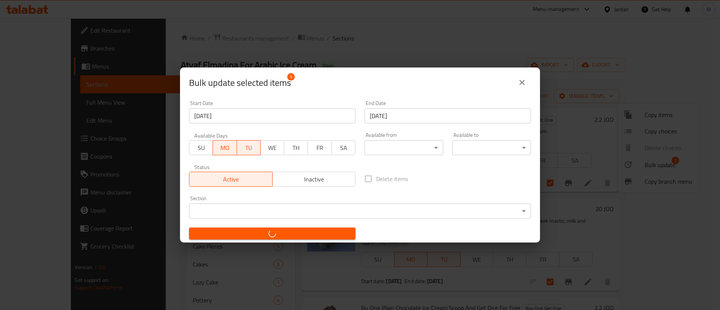
checkbox input "false"
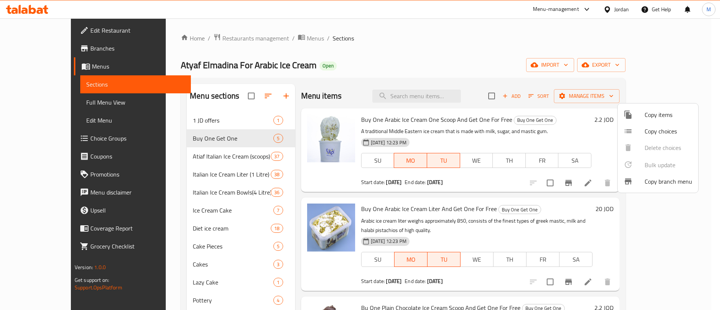
click at [226, 37] on div at bounding box center [360, 155] width 720 height 310
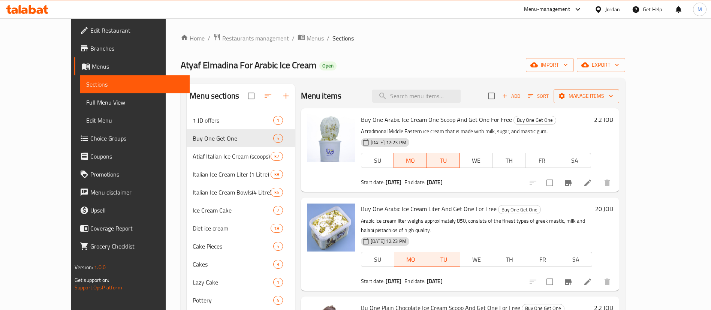
click at [226, 37] on span "Restaurants management" at bounding box center [255, 38] width 67 height 9
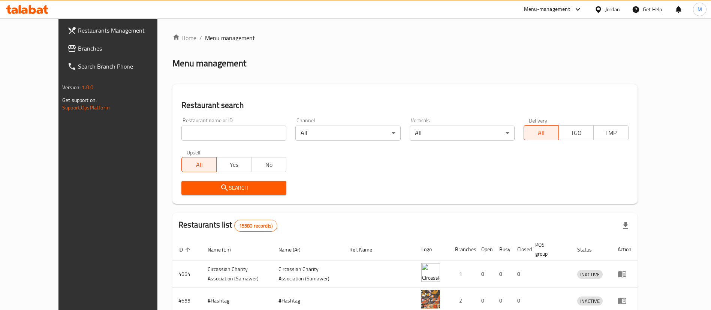
click at [231, 136] on input "search" at bounding box center [233, 133] width 105 height 15
type input "atyaf"
click button "Search" at bounding box center [233, 188] width 105 height 14
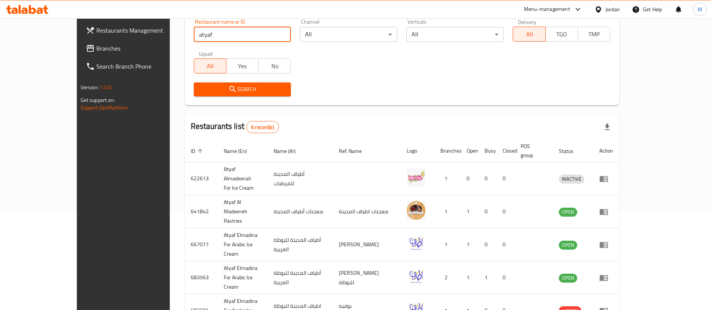
scroll to position [112, 0]
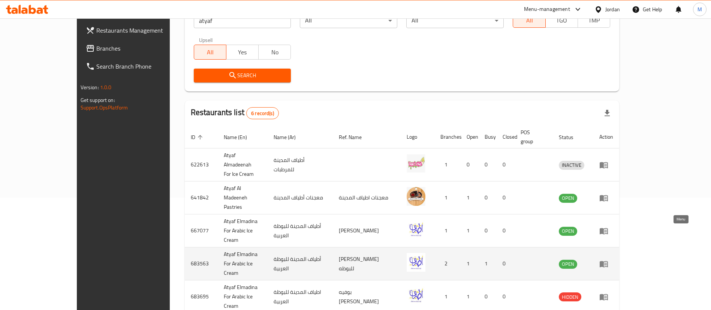
click at [608, 261] on icon "enhanced table" at bounding box center [604, 264] width 8 height 6
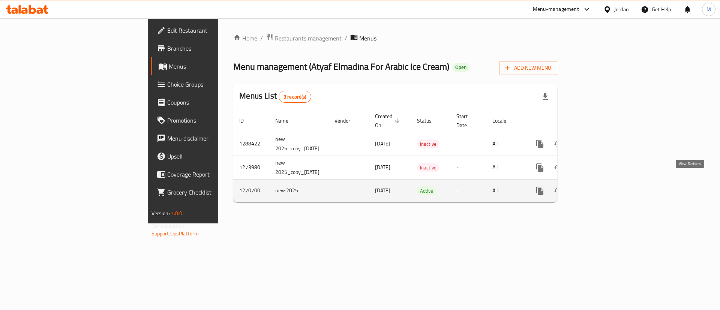
click at [603, 187] on link "enhanced table" at bounding box center [594, 191] width 18 height 18
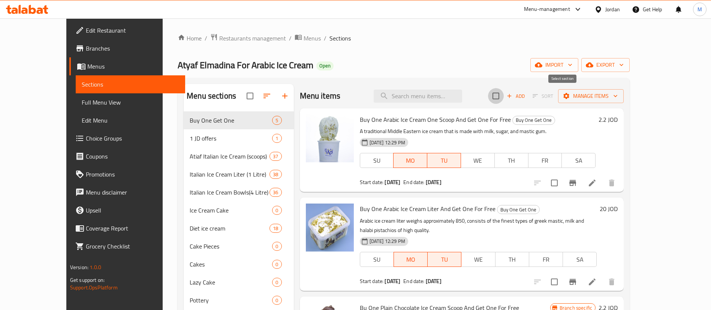
click at [504, 100] on input "checkbox" at bounding box center [496, 96] width 16 height 16
checkbox input "true"
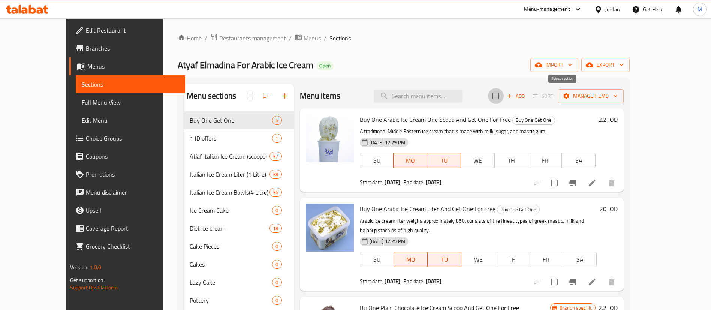
checkbox input "true"
click at [618, 99] on span "Manage items" at bounding box center [591, 95] width 54 height 9
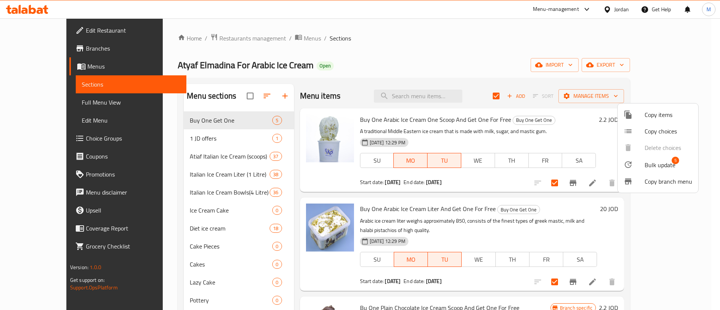
click at [651, 161] on span "Bulk update" at bounding box center [659, 164] width 31 height 9
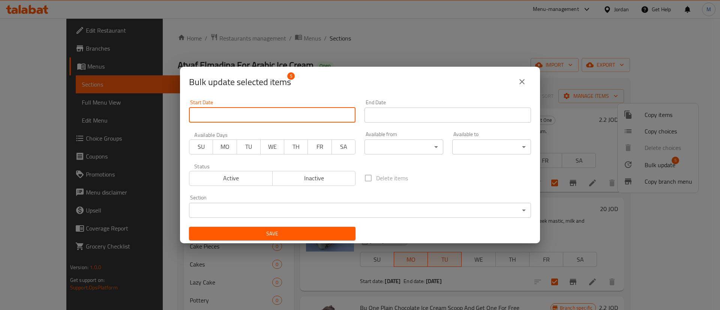
click at [297, 115] on input "Start Date" at bounding box center [272, 115] width 166 height 15
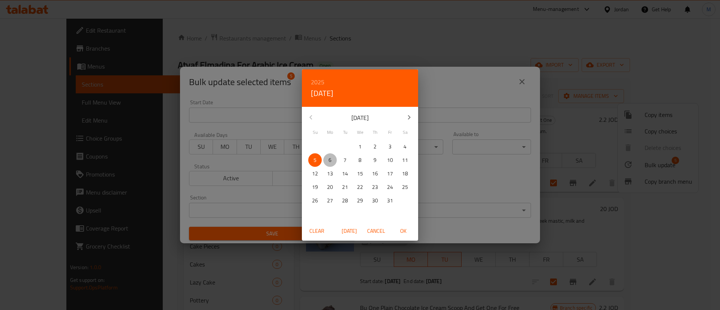
click at [327, 161] on span "6" at bounding box center [329, 160] width 13 height 9
click at [408, 228] on span "OK" at bounding box center [403, 230] width 18 height 9
type input "[DATE]"
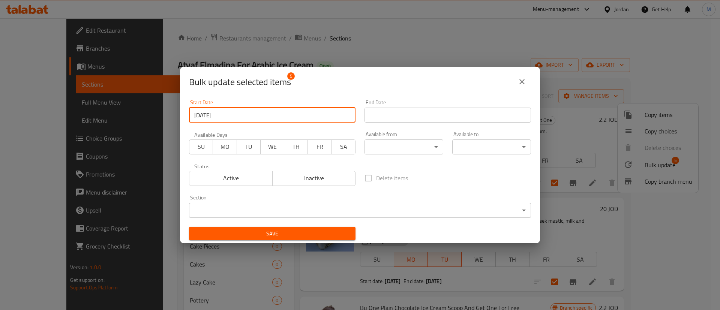
click at [421, 114] on input "Start Date" at bounding box center [447, 115] width 166 height 15
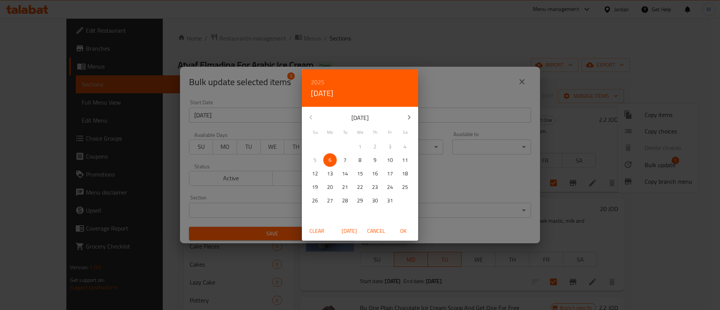
click at [407, 117] on icon "button" at bounding box center [408, 117] width 9 height 9
click at [346, 202] on p "25" at bounding box center [345, 200] width 6 height 9
click at [400, 231] on span "OK" at bounding box center [403, 230] width 18 height 9
type input "25-11-2025"
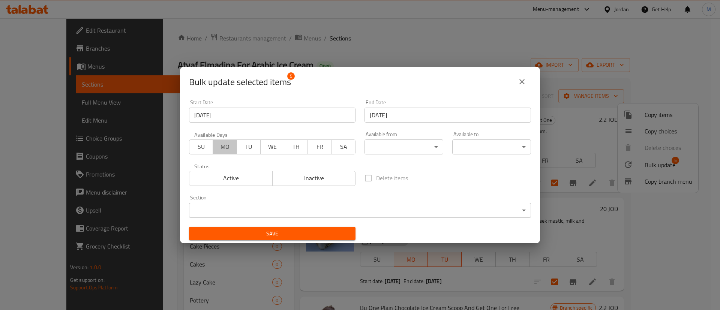
click at [228, 147] on span "MO" at bounding box center [225, 146] width 18 height 11
click at [245, 145] on span "TU" at bounding box center [249, 146] width 18 height 11
click at [241, 171] on button "Active" at bounding box center [231, 178] width 84 height 15
click at [283, 236] on span "Save" at bounding box center [272, 233] width 154 height 9
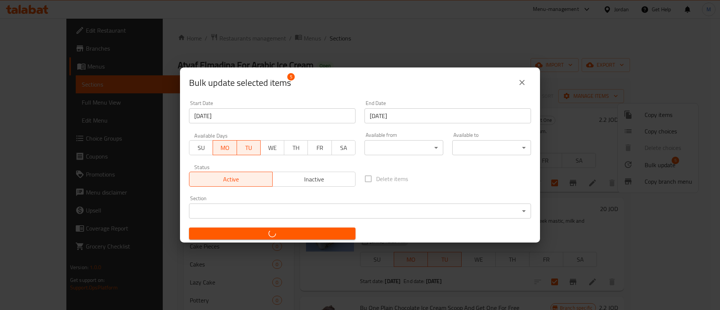
checkbox input "false"
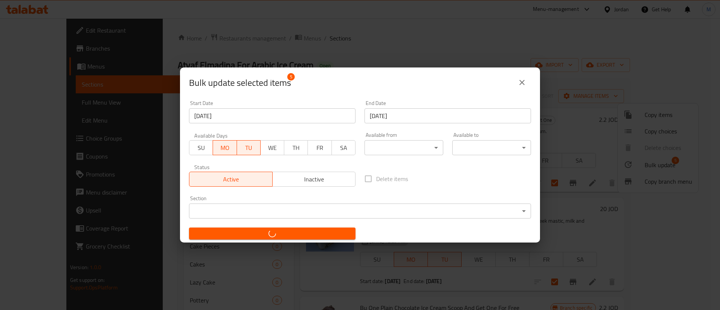
checkbox input "false"
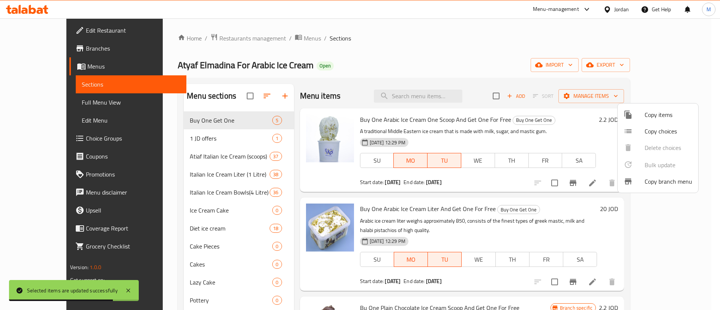
click at [510, 54] on div at bounding box center [360, 155] width 720 height 310
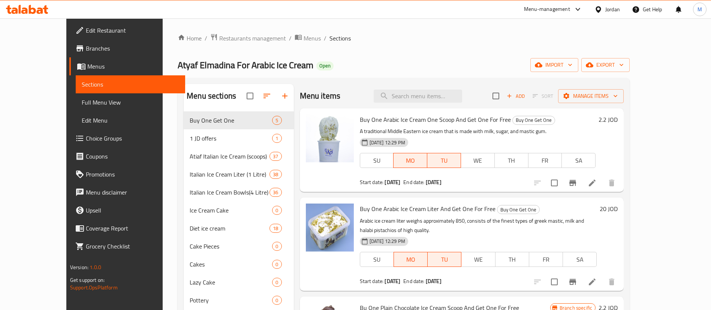
drag, startPoint x: 218, startPoint y: 38, endPoint x: 218, endPoint y: 42, distance: 4.1
click at [219, 38] on span "Restaurants management" at bounding box center [252, 38] width 67 height 9
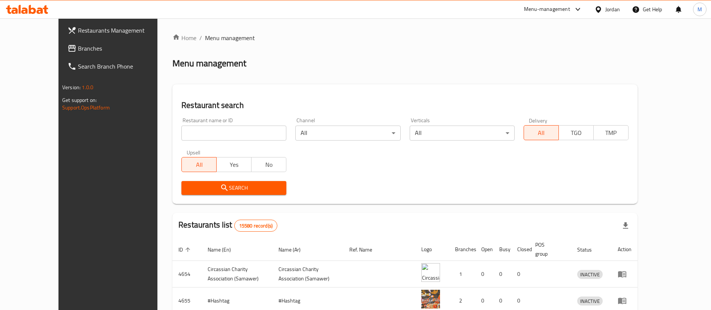
click at [198, 133] on input "search" at bounding box center [233, 133] width 105 height 15
type input "atiaf"
click button "Search" at bounding box center [233, 188] width 105 height 14
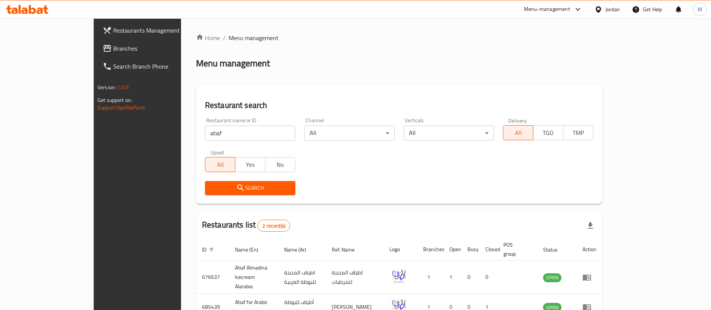
click at [297, 62] on div "Menu management" at bounding box center [399, 63] width 406 height 12
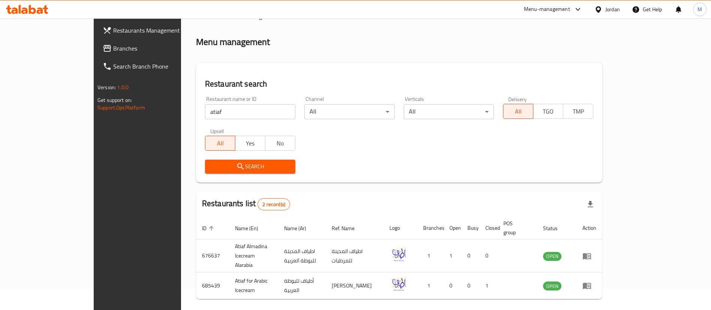
scroll to position [36, 0]
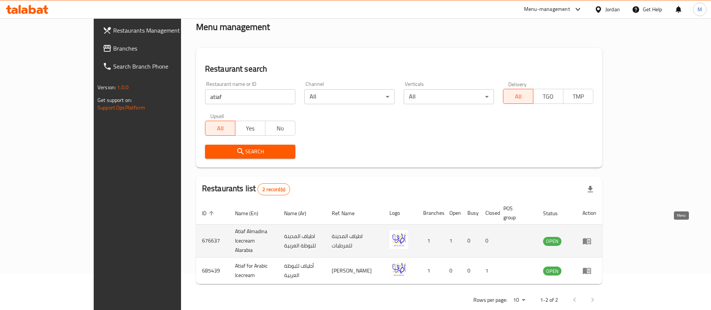
click at [591, 238] on icon "enhanced table" at bounding box center [587, 241] width 8 height 6
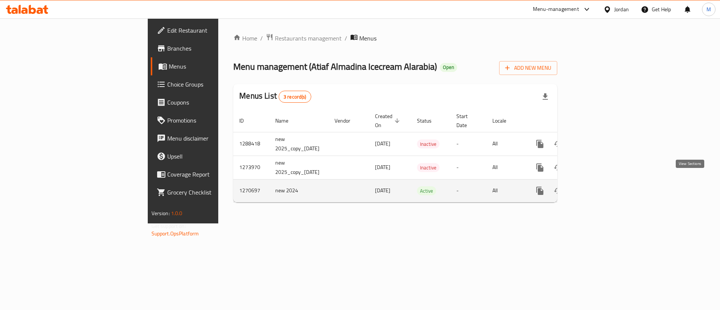
click at [603, 182] on link "enhanced table" at bounding box center [594, 191] width 18 height 18
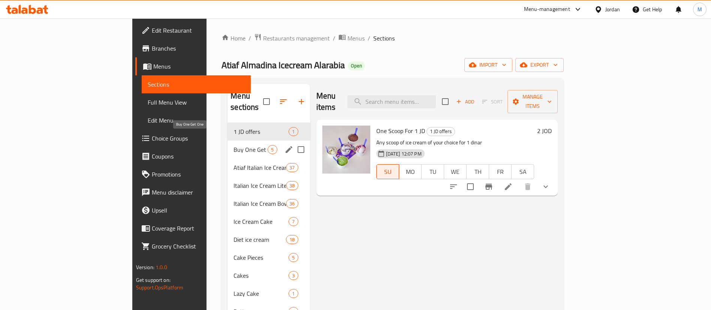
click at [234, 145] on span "Buy One Get One" at bounding box center [251, 149] width 34 height 9
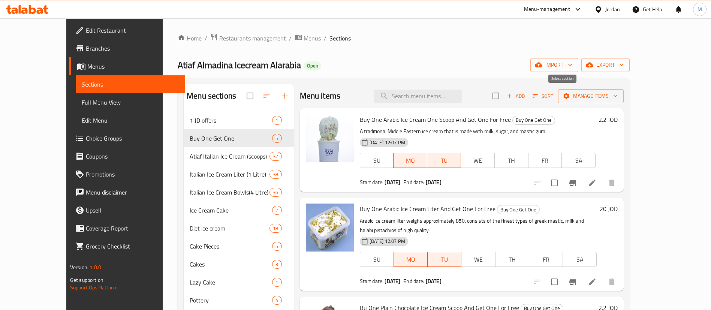
click at [504, 93] on input "checkbox" at bounding box center [496, 96] width 16 height 16
checkbox input "true"
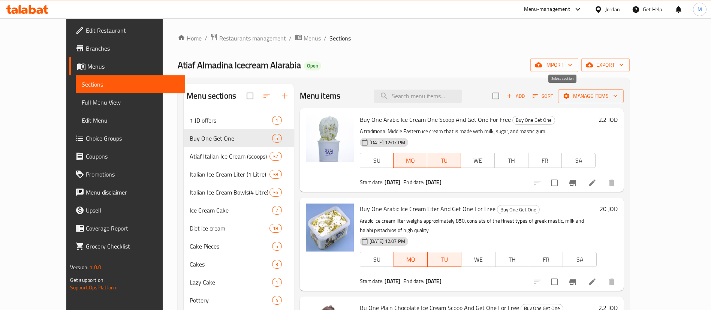
checkbox input "true"
click at [618, 94] on span "Manage items" at bounding box center [591, 95] width 54 height 9
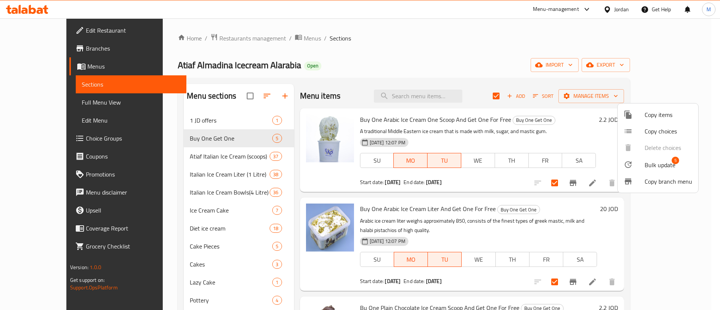
click at [657, 165] on span "Bulk update" at bounding box center [659, 164] width 31 height 9
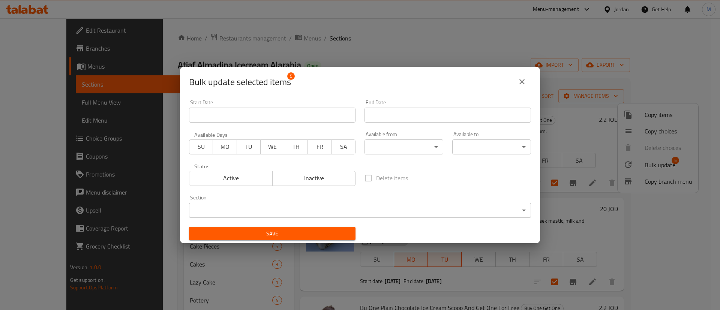
click at [290, 117] on input "Start Date" at bounding box center [272, 115] width 166 height 15
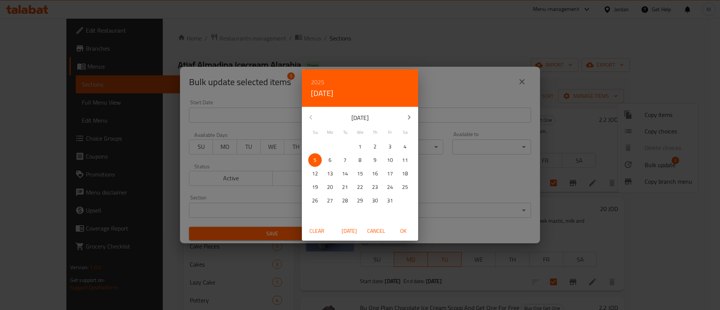
click at [330, 162] on p "6" at bounding box center [329, 160] width 3 height 9
click at [401, 228] on span "OK" at bounding box center [403, 230] width 18 height 9
type input "[DATE]"
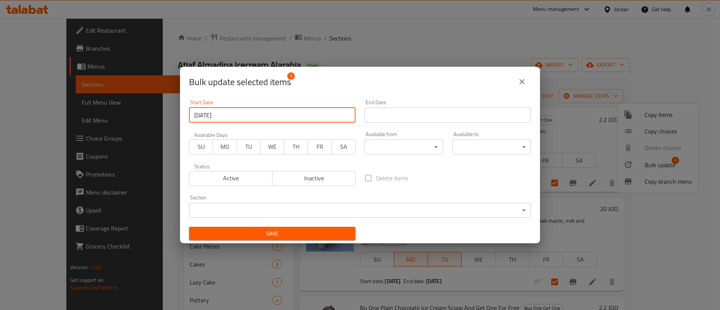
click at [437, 109] on input "Start Date" at bounding box center [447, 115] width 166 height 15
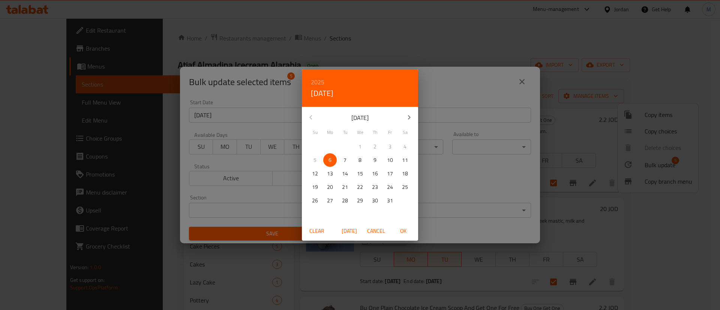
click at [409, 117] on icon "button" at bounding box center [408, 117] width 9 height 9
click at [343, 201] on p "25" at bounding box center [345, 200] width 6 height 9
click at [404, 231] on span "OK" at bounding box center [403, 230] width 18 height 9
type input "25-11-2025"
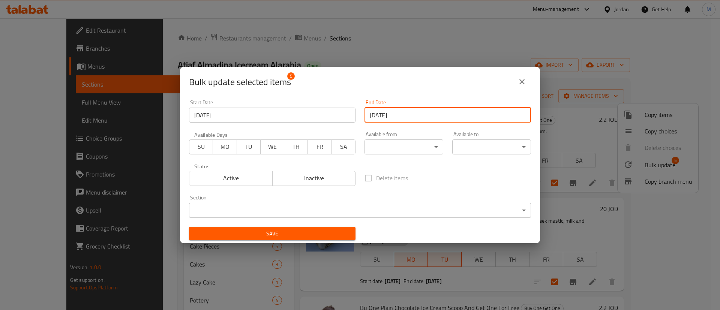
click at [227, 147] on span "MO" at bounding box center [225, 146] width 18 height 11
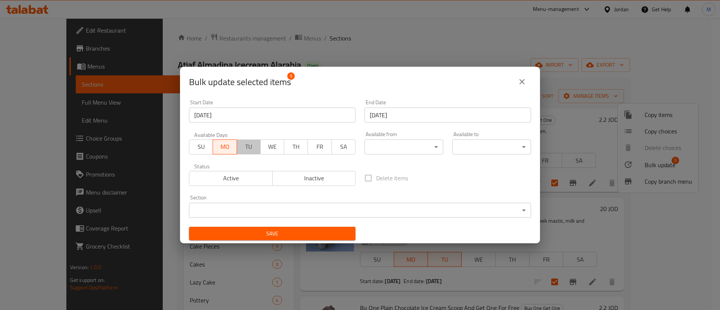
click at [240, 148] on span "TU" at bounding box center [249, 146] width 18 height 11
click at [251, 176] on span "Active" at bounding box center [230, 178] width 77 height 11
click at [266, 236] on span "Save" at bounding box center [272, 233] width 154 height 9
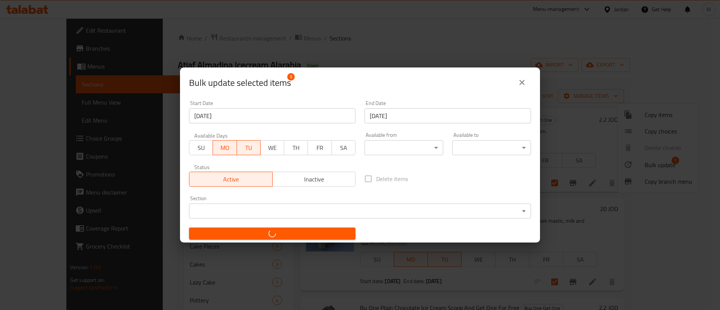
checkbox input "false"
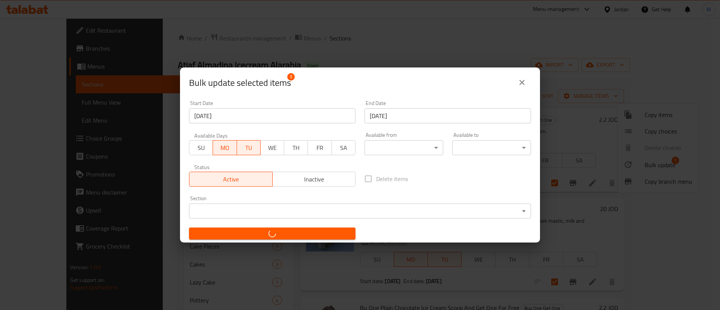
checkbox input "false"
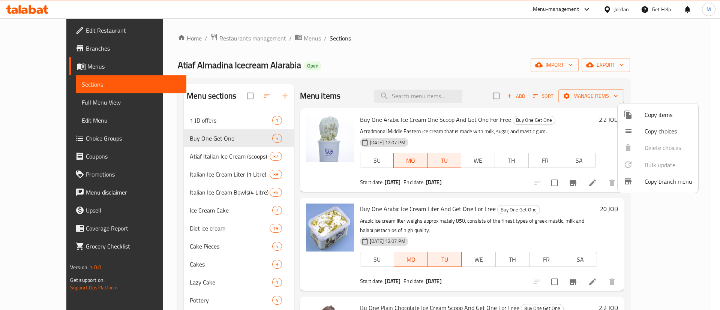
click at [213, 38] on div at bounding box center [360, 155] width 720 height 310
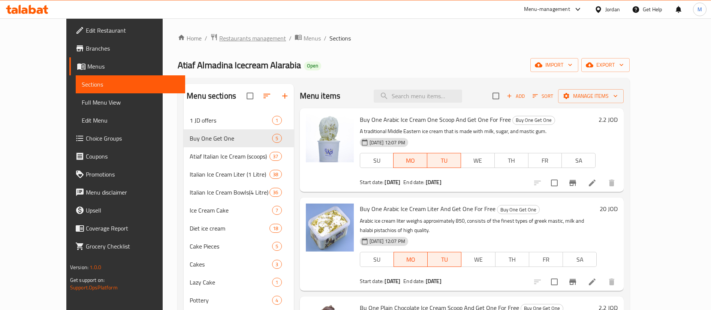
click at [219, 41] on span "Restaurants management" at bounding box center [252, 38] width 67 height 9
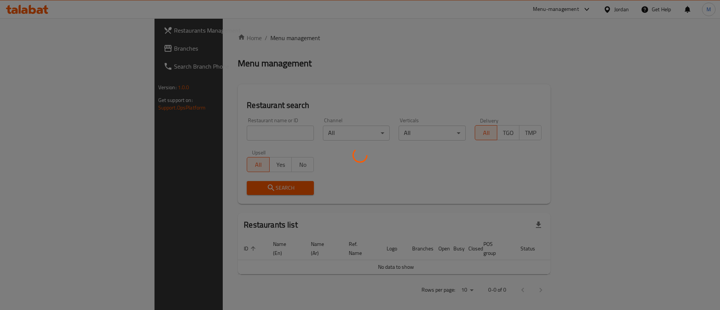
click at [215, 132] on div at bounding box center [360, 155] width 720 height 310
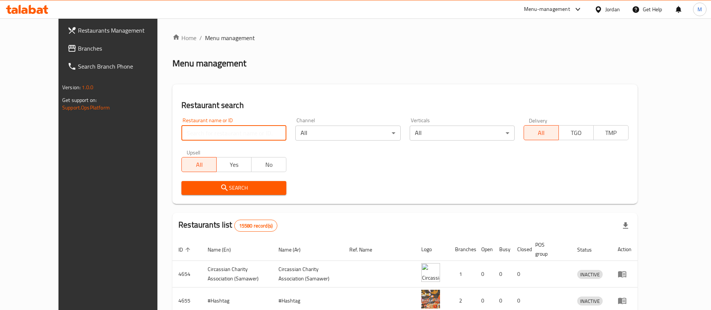
click at [215, 132] on input "search" at bounding box center [233, 133] width 105 height 15
type input "atiaf"
click at [240, 183] on span "Search" at bounding box center [233, 187] width 93 height 9
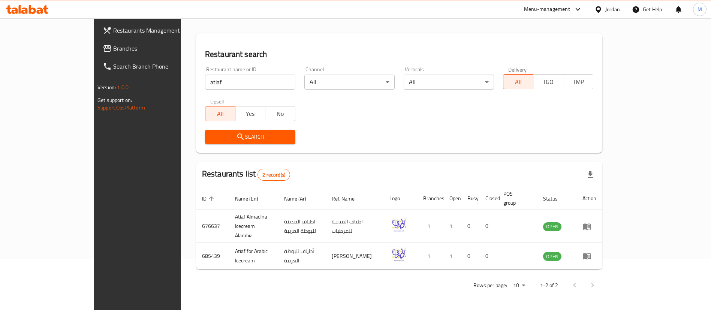
scroll to position [36, 0]
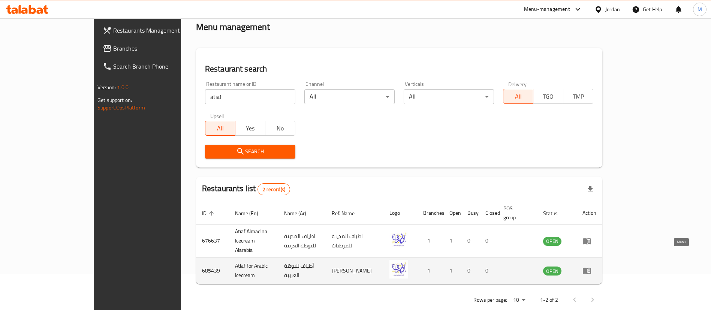
click at [592, 266] on icon "enhanced table" at bounding box center [587, 270] width 9 height 9
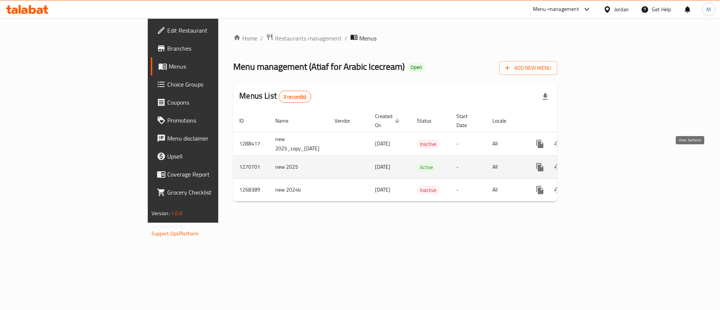
click at [603, 163] on link "enhanced table" at bounding box center [594, 167] width 18 height 18
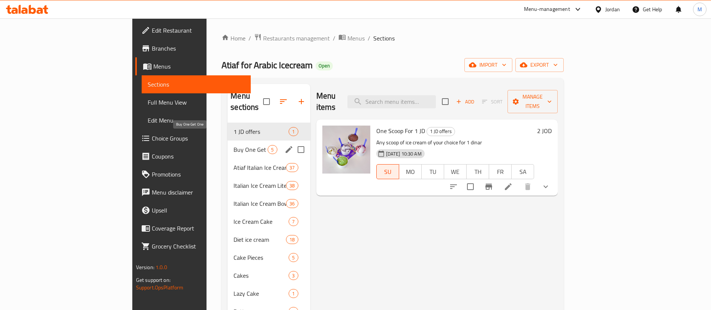
click at [234, 145] on span "Buy One Get One" at bounding box center [251, 149] width 34 height 9
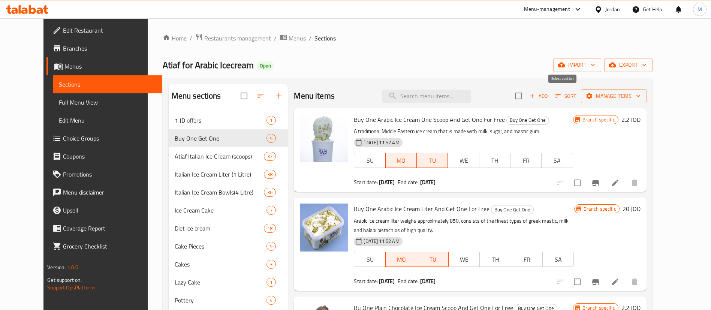
click at [527, 97] on input "checkbox" at bounding box center [519, 96] width 16 height 16
checkbox input "true"
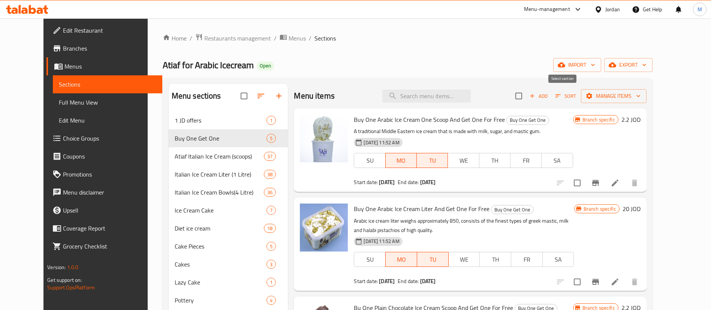
checkbox input "true"
click at [593, 99] on icon "button" at bounding box center [589, 95] width 7 height 7
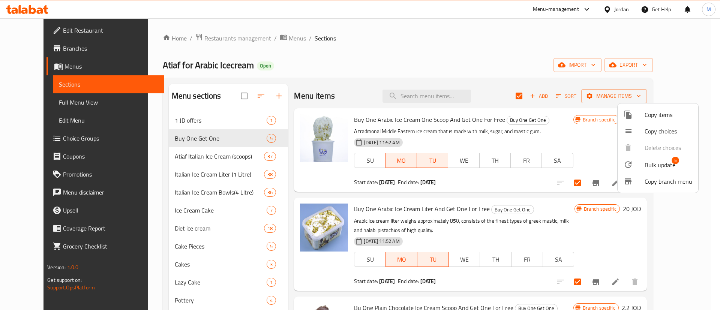
click at [642, 163] on div at bounding box center [633, 164] width 21 height 9
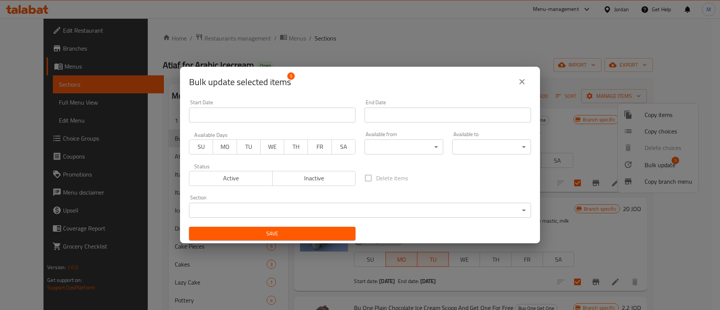
click at [289, 113] on input "Start Date" at bounding box center [272, 115] width 166 height 15
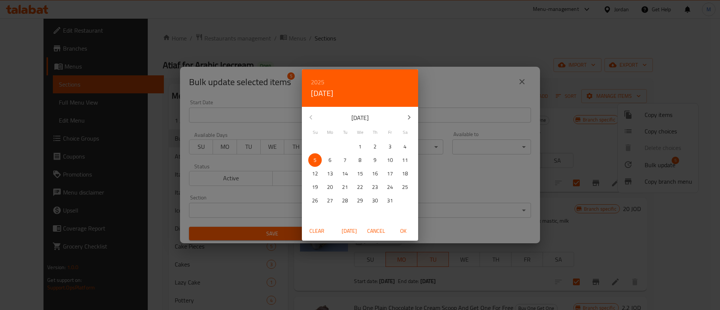
click at [328, 163] on span "6" at bounding box center [329, 160] width 13 height 9
click at [406, 231] on span "OK" at bounding box center [403, 230] width 18 height 9
type input "[DATE]"
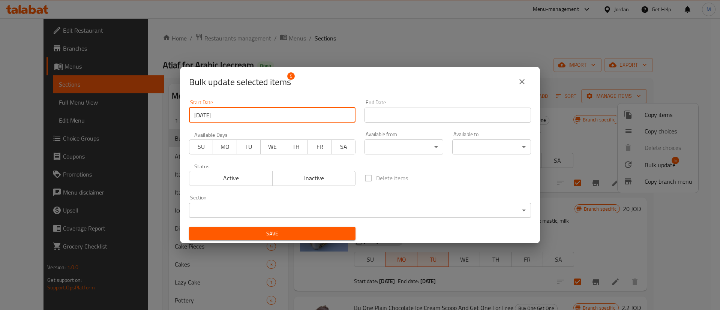
click at [422, 117] on input "Start Date" at bounding box center [447, 115] width 166 height 15
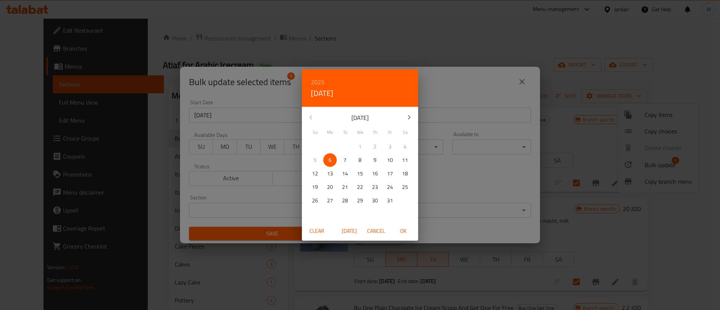
click at [403, 118] on button "button" at bounding box center [409, 117] width 18 height 18
click at [345, 201] on p "25" at bounding box center [345, 200] width 6 height 9
click at [401, 230] on span "OK" at bounding box center [403, 230] width 18 height 9
type input "25-11-2025"
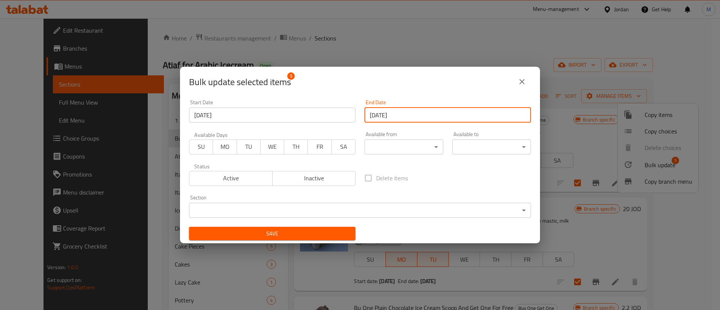
click at [222, 144] on span "MO" at bounding box center [225, 146] width 18 height 11
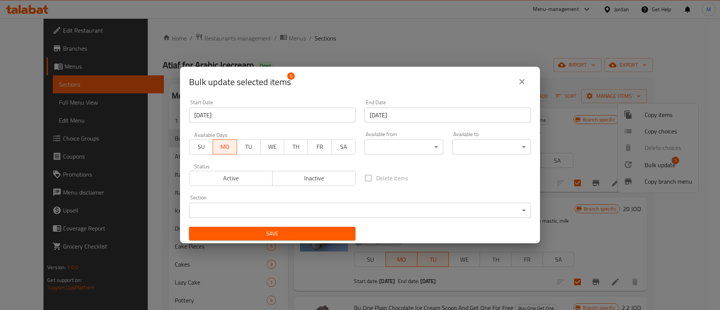
click at [244, 146] on span "TU" at bounding box center [249, 146] width 18 height 11
click at [241, 175] on span "Active" at bounding box center [230, 178] width 77 height 11
click at [261, 236] on span "Save" at bounding box center [272, 233] width 154 height 9
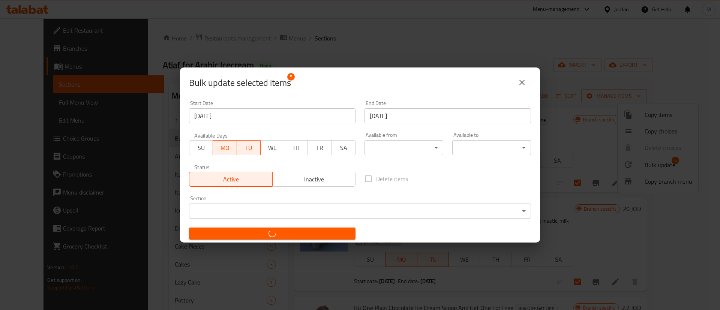
checkbox input "false"
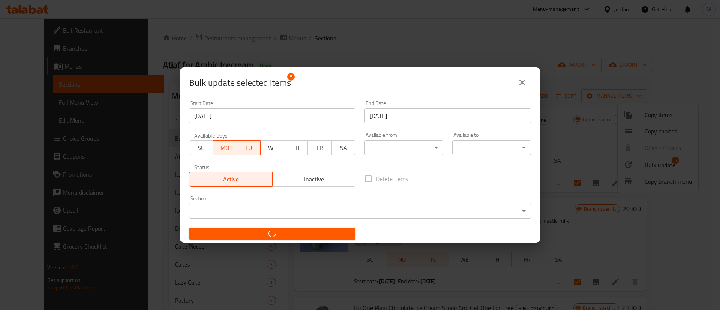
checkbox input "false"
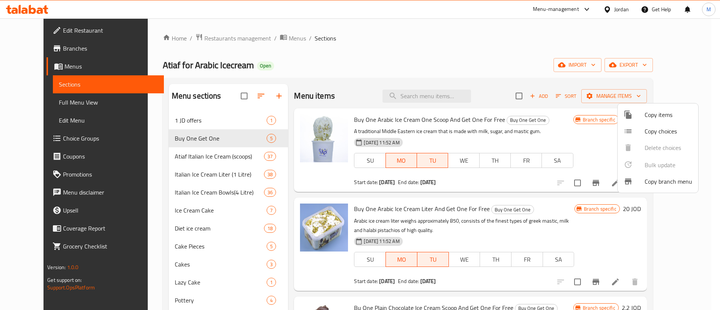
click at [230, 45] on div at bounding box center [360, 155] width 720 height 310
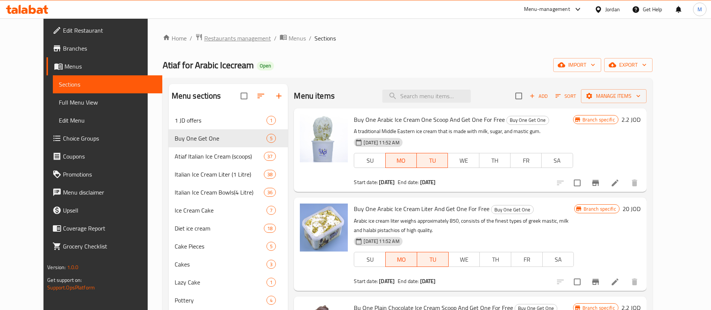
click at [218, 39] on span "Restaurants management" at bounding box center [237, 38] width 67 height 9
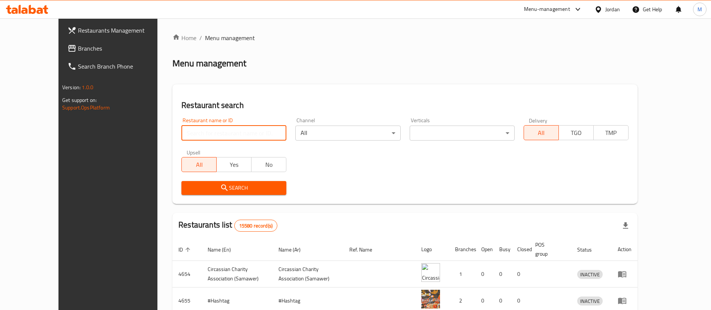
click at [209, 132] on input "search" at bounding box center [233, 133] width 105 height 15
type input "Manasreh Ice Cream"
click at [236, 187] on span "Search" at bounding box center [233, 187] width 93 height 9
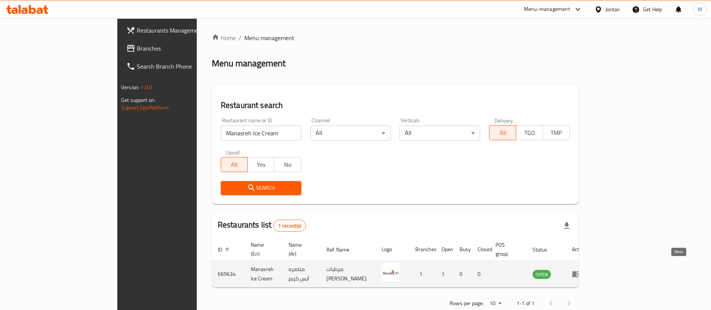
click at [581, 271] on icon "enhanced table" at bounding box center [576, 274] width 8 height 6
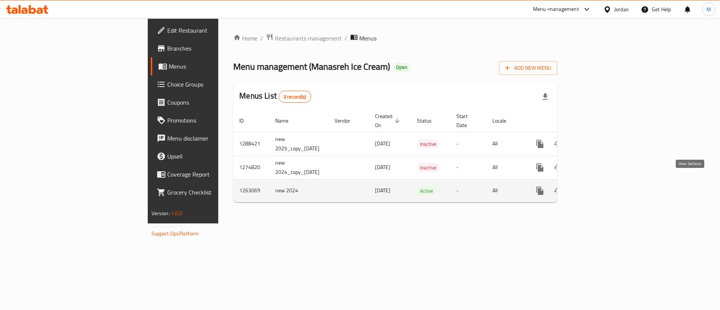
click at [598, 186] on icon "enhanced table" at bounding box center [593, 190] width 9 height 9
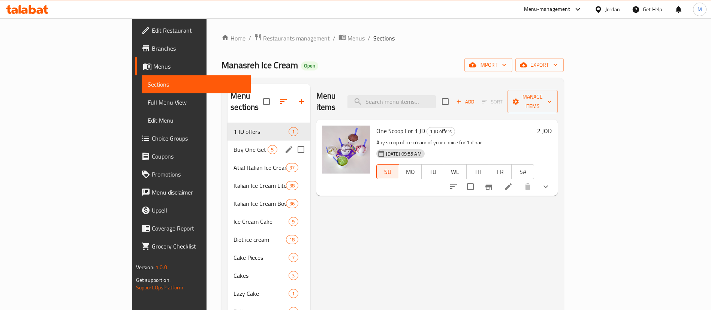
click at [228, 141] on div "Buy One Get One 5" at bounding box center [269, 150] width 82 height 18
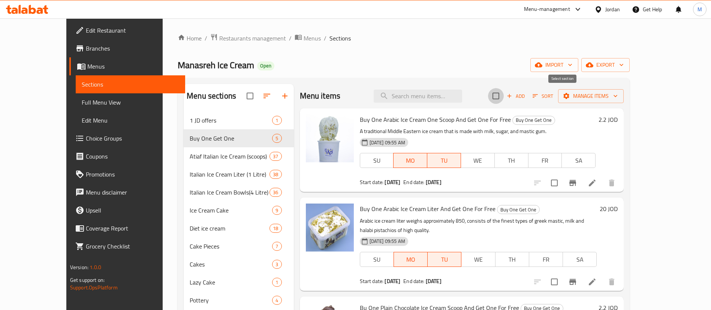
click at [504, 96] on input "checkbox" at bounding box center [496, 96] width 16 height 16
checkbox input "true"
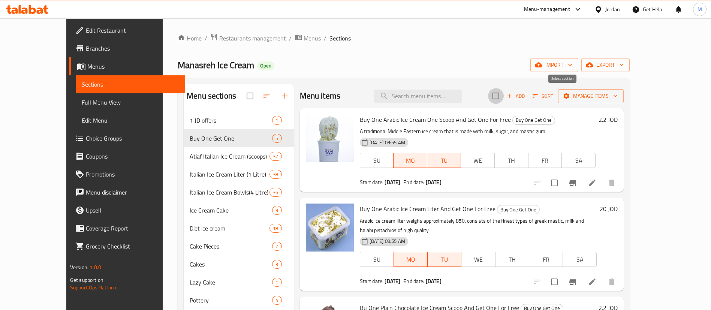
checkbox input "true"
click at [570, 93] on icon "button" at bounding box center [566, 95] width 7 height 7
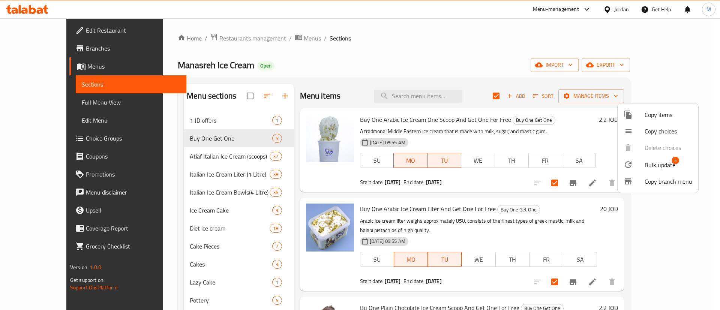
click at [659, 165] on span "Bulk update" at bounding box center [659, 164] width 31 height 9
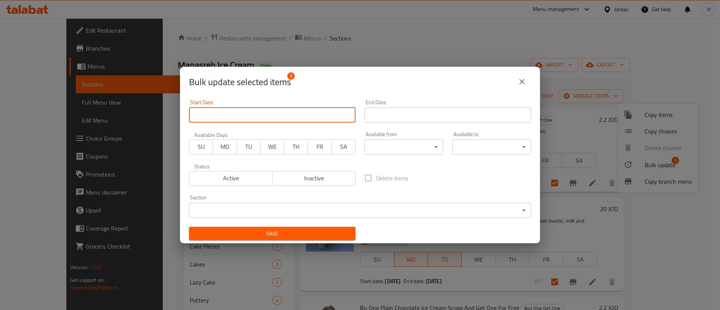
click at [269, 118] on input "Start Date" at bounding box center [272, 115] width 166 height 15
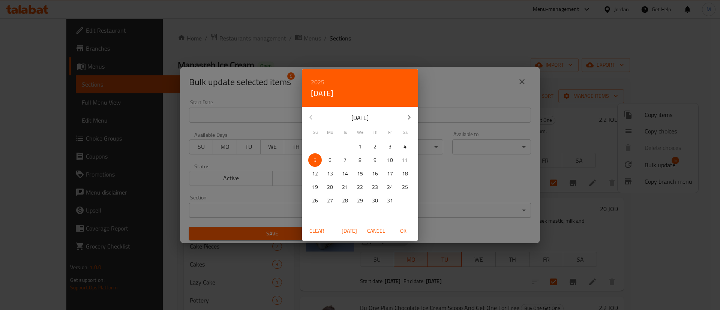
click at [329, 163] on p "6" at bounding box center [329, 160] width 3 height 9
click at [400, 231] on span "OK" at bounding box center [403, 230] width 18 height 9
type input "[DATE]"
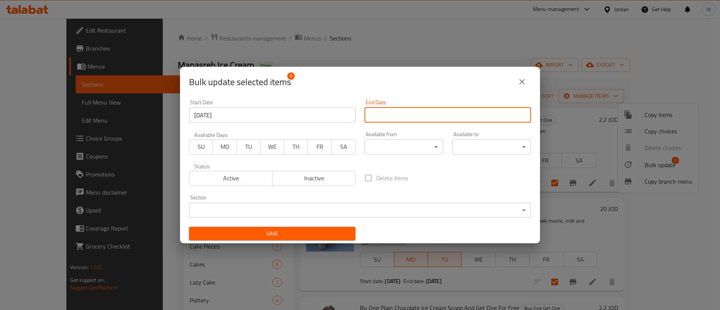
click at [413, 114] on input "Start Date" at bounding box center [447, 115] width 166 height 15
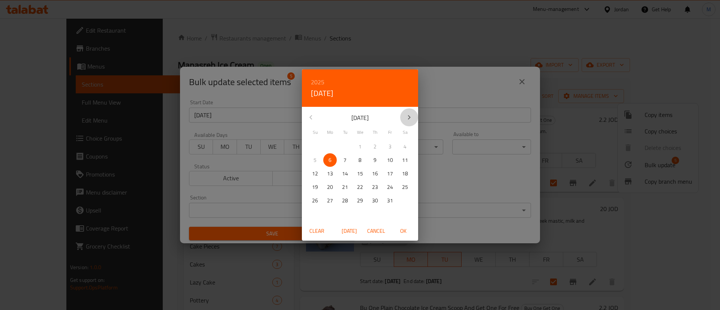
click at [410, 117] on icon "button" at bounding box center [409, 117] width 3 height 4
click at [345, 202] on p "25" at bounding box center [345, 200] width 6 height 9
click at [401, 229] on span "OK" at bounding box center [403, 230] width 18 height 9
type input "25-11-2025"
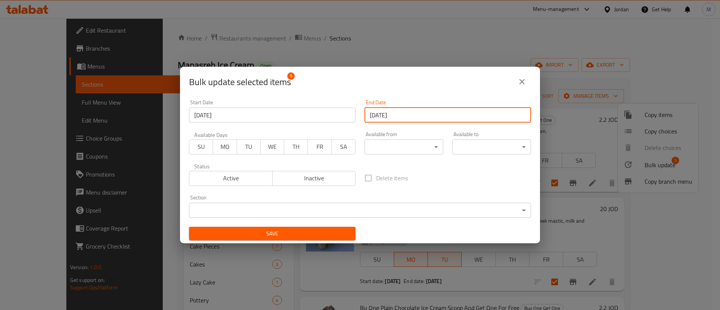
click at [228, 145] on span "MO" at bounding box center [225, 146] width 18 height 11
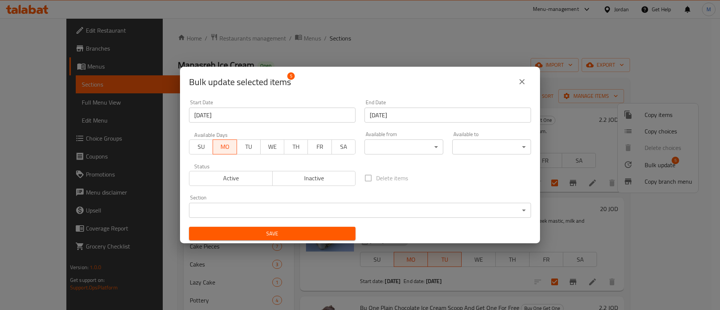
click at [241, 145] on span "TU" at bounding box center [249, 146] width 18 height 11
click at [243, 169] on div "Active Inactive" at bounding box center [272, 174] width 166 height 22
click at [243, 180] on span "Active" at bounding box center [230, 178] width 77 height 11
click at [259, 229] on span "Save" at bounding box center [272, 233] width 154 height 9
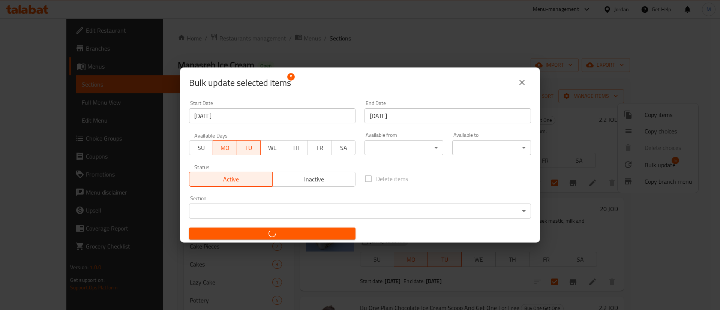
checkbox input "false"
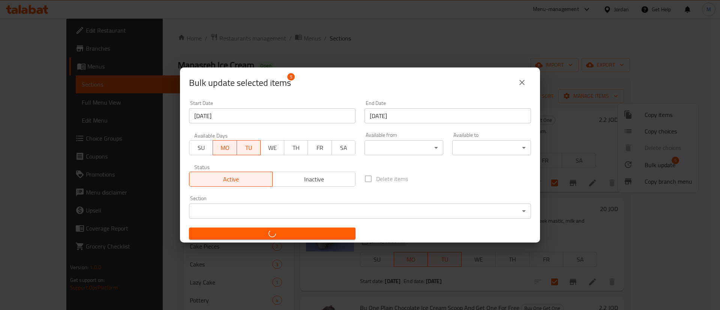
checkbox input "false"
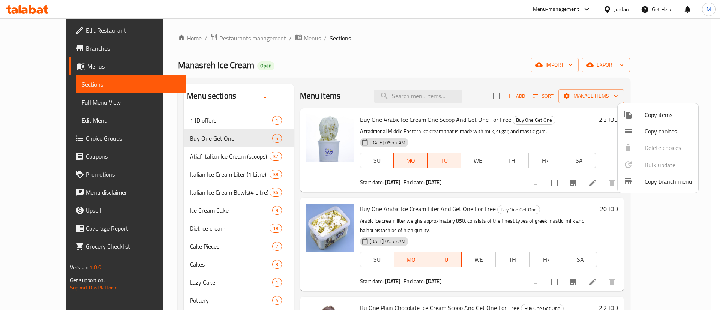
click at [213, 38] on div at bounding box center [360, 155] width 720 height 310
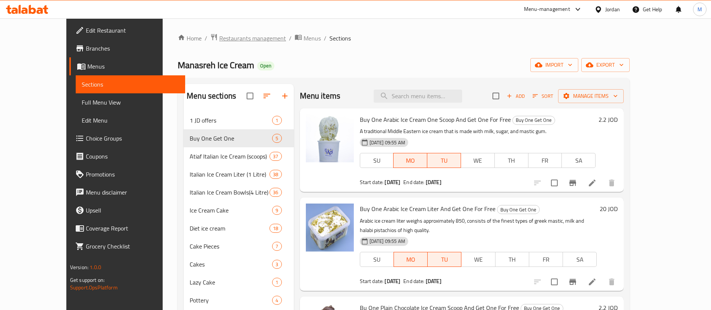
click at [219, 40] on span "Restaurants management" at bounding box center [252, 38] width 67 height 9
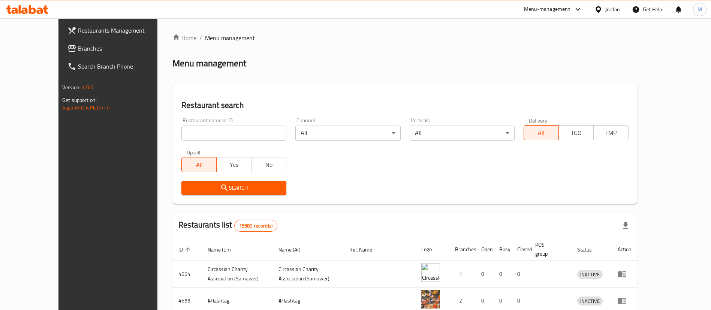
click at [226, 133] on input "search" at bounding box center [233, 133] width 105 height 15
paste input "Minimelts"
type input "Minimelts"
click at [343, 200] on div "Restaurant search Restaurant name or ID Minimelts Restaurant name or ID Channel…" at bounding box center [404, 144] width 465 height 120
click at [243, 186] on span "Search" at bounding box center [233, 187] width 93 height 9
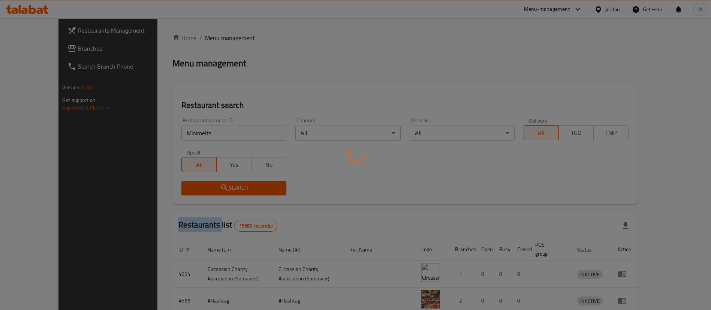
click at [243, 186] on div at bounding box center [355, 155] width 711 height 310
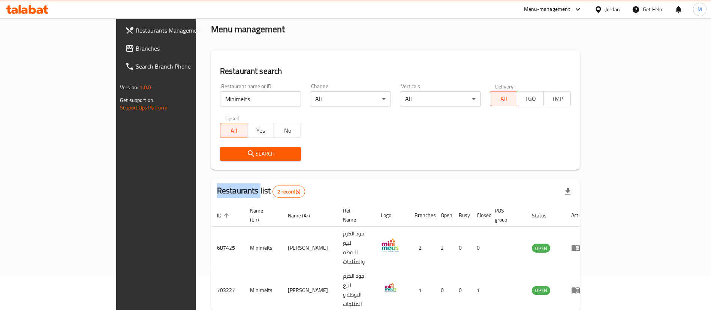
scroll to position [36, 0]
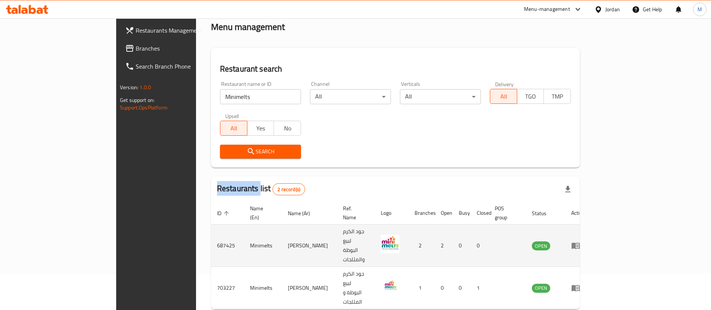
click at [580, 241] on icon "enhanced table" at bounding box center [575, 245] width 9 height 9
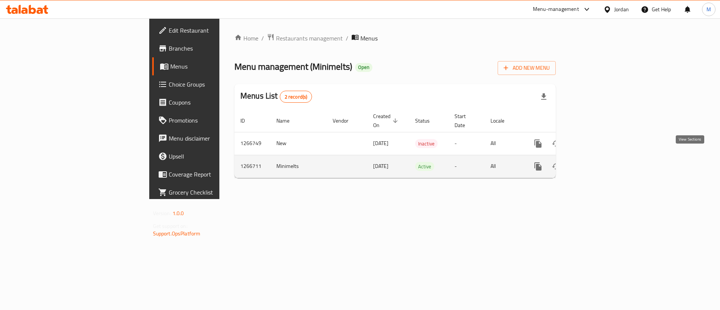
click at [601, 162] on link "enhanced table" at bounding box center [592, 166] width 18 height 18
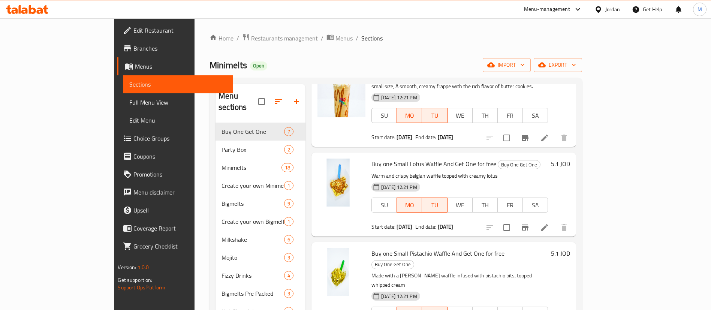
click at [251, 42] on span "Restaurants management" at bounding box center [284, 38] width 67 height 9
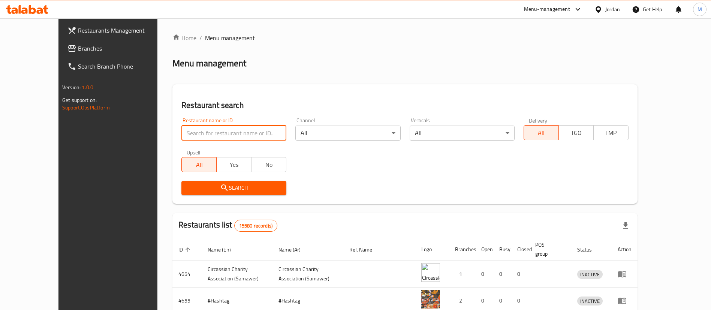
click at [229, 130] on input "search" at bounding box center [233, 133] width 105 height 15
paste input "Ka3kawi"
type input "Ka3kawi"
click button "Search" at bounding box center [233, 188] width 105 height 14
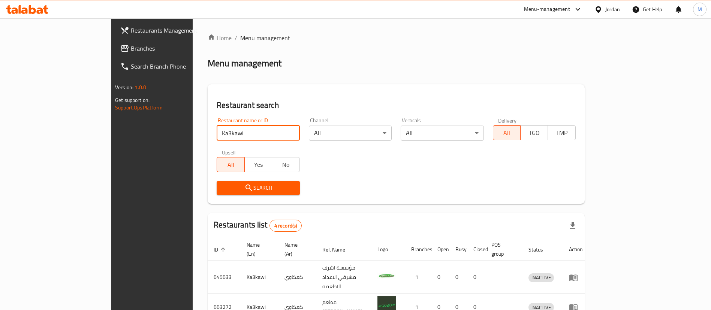
scroll to position [90, 0]
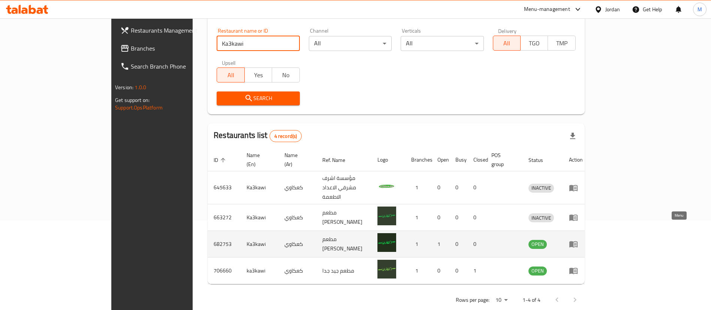
click at [577, 243] on icon "enhanced table" at bounding box center [575, 244] width 3 height 3
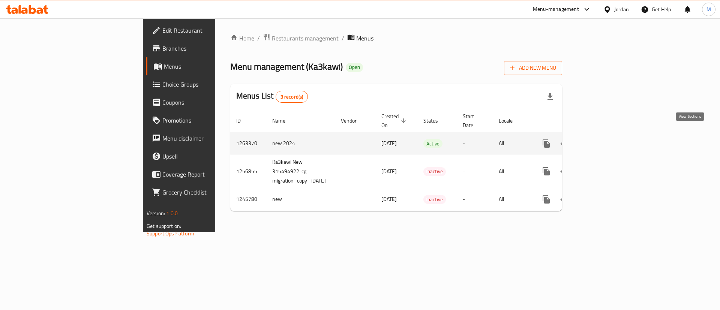
click at [603, 140] on icon "enhanced table" at bounding box center [600, 143] width 7 height 7
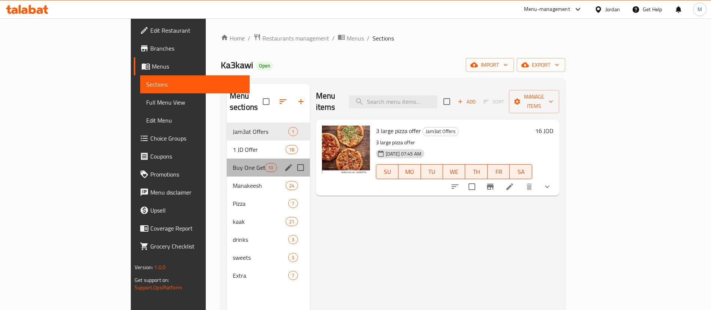
click at [227, 159] on div "Buy One Get One 10" at bounding box center [268, 168] width 83 height 18
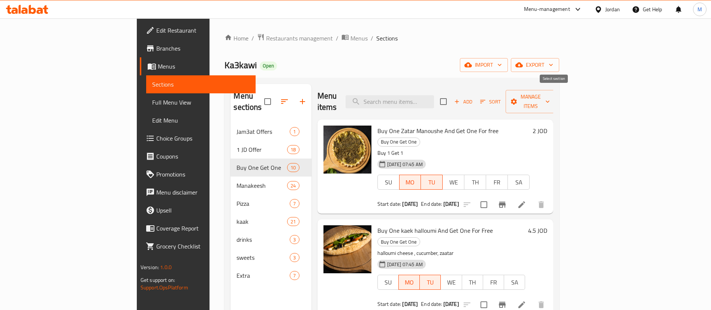
click at [451, 99] on input "checkbox" at bounding box center [444, 102] width 16 height 16
checkbox input "true"
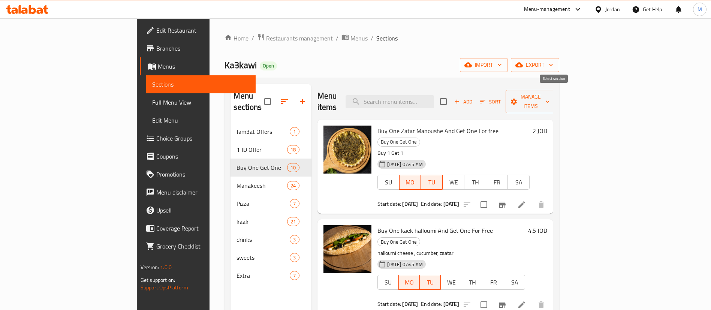
checkbox input "true"
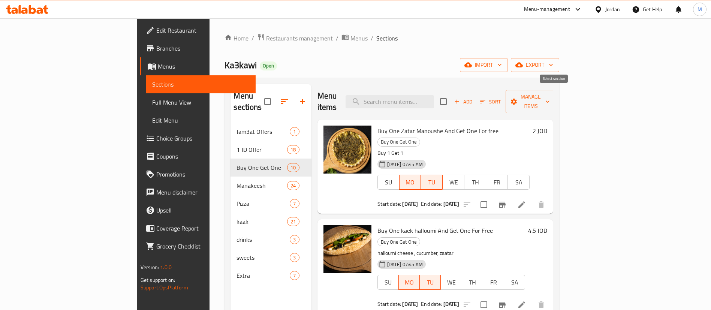
checkbox input "true"
click at [550, 95] on span "Manage items" at bounding box center [531, 101] width 38 height 19
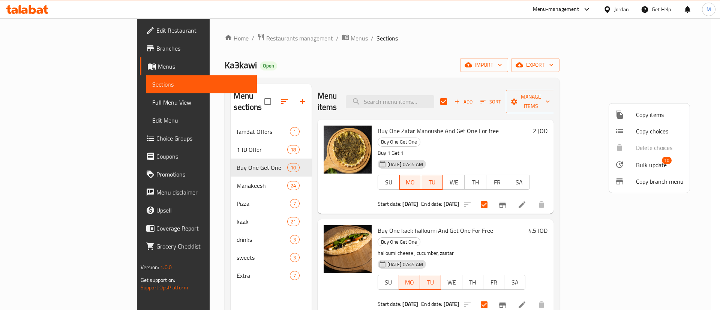
click at [650, 164] on span "Bulk update" at bounding box center [651, 164] width 31 height 9
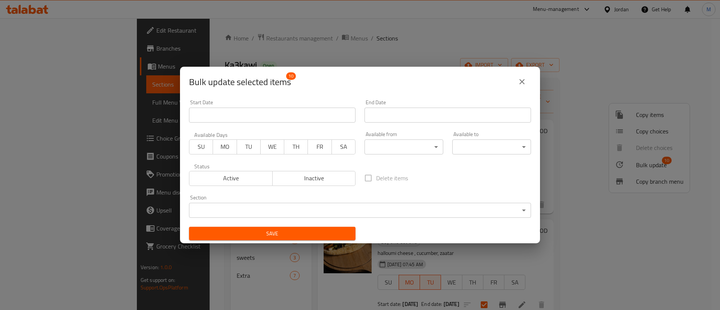
click at [285, 114] on input "Start Date" at bounding box center [272, 115] width 166 height 15
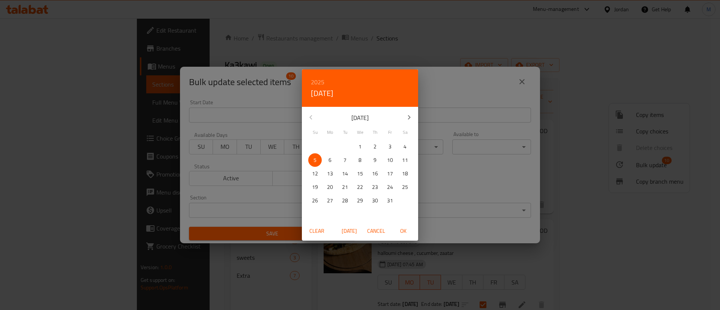
click at [328, 162] on span "6" at bounding box center [329, 160] width 13 height 9
drag, startPoint x: 400, startPoint y: 231, endPoint x: 400, endPoint y: 226, distance: 4.9
click at [400, 231] on span "OK" at bounding box center [403, 230] width 18 height 9
type input "[DATE]"
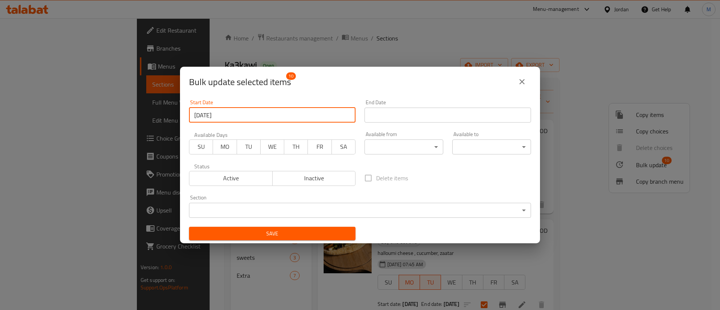
click at [446, 119] on input "Start Date" at bounding box center [447, 115] width 166 height 15
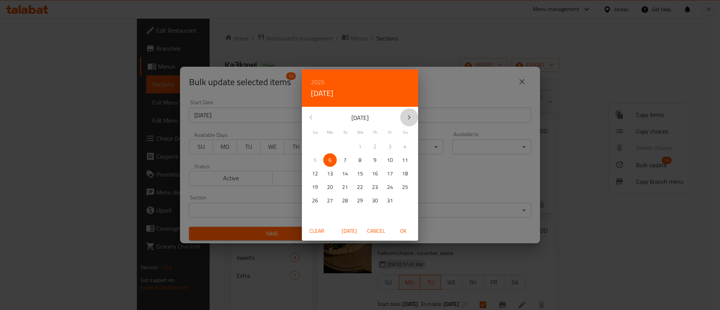
click at [408, 120] on icon "button" at bounding box center [408, 117] width 9 height 9
click at [314, 116] on icon "button" at bounding box center [310, 117] width 9 height 9
click at [347, 186] on p "21" at bounding box center [345, 187] width 6 height 9
click at [402, 229] on span "OK" at bounding box center [403, 230] width 18 height 9
type input "[DATE]"
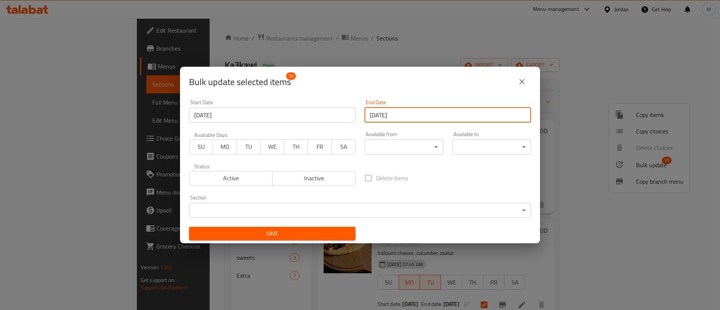
click at [223, 147] on span "MO" at bounding box center [225, 146] width 18 height 11
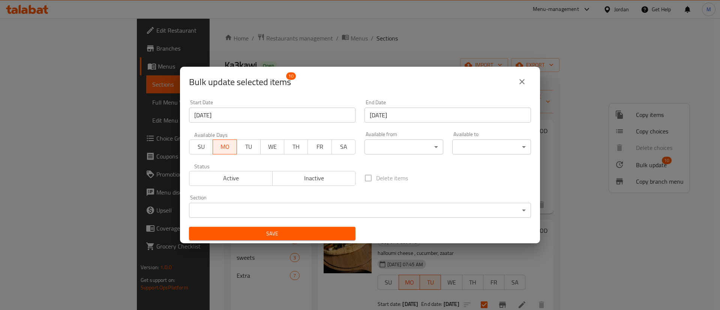
click at [246, 147] on span "TU" at bounding box center [249, 146] width 18 height 11
click at [242, 175] on span "Active" at bounding box center [230, 178] width 77 height 11
click at [258, 232] on span "Save" at bounding box center [272, 233] width 154 height 9
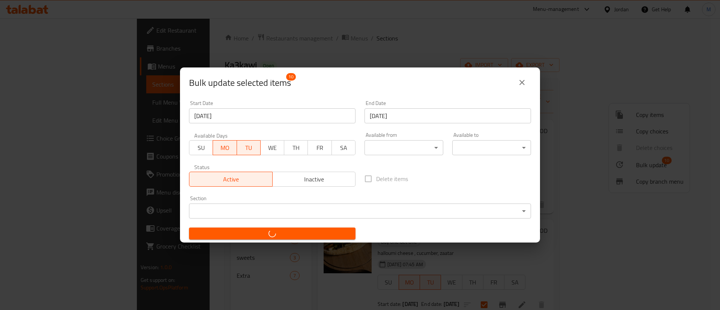
checkbox input "false"
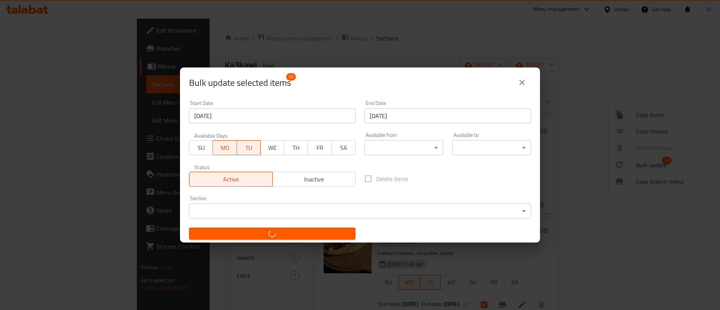
checkbox input "false"
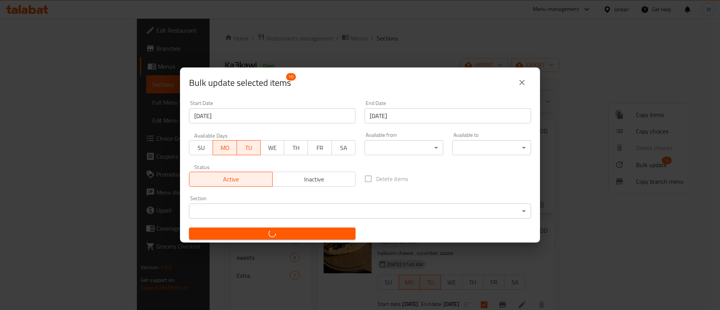
checkbox input "false"
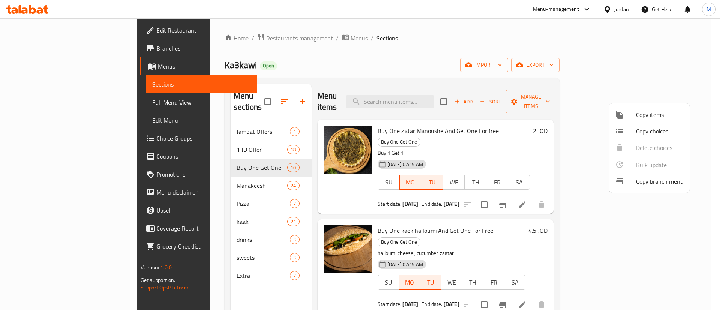
click at [427, 25] on div at bounding box center [360, 155] width 720 height 310
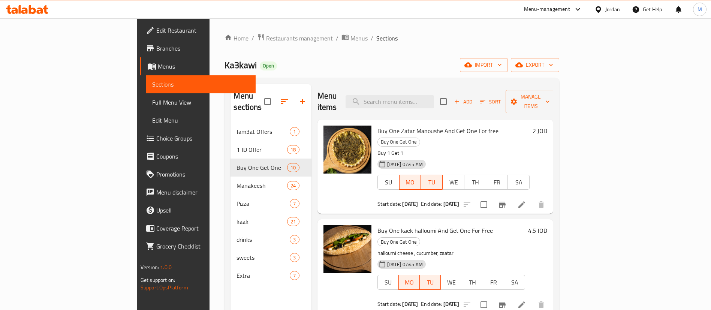
click at [156, 44] on span "Branches" at bounding box center [202, 48] width 93 height 9
